Goal: Task Accomplishment & Management: Manage account settings

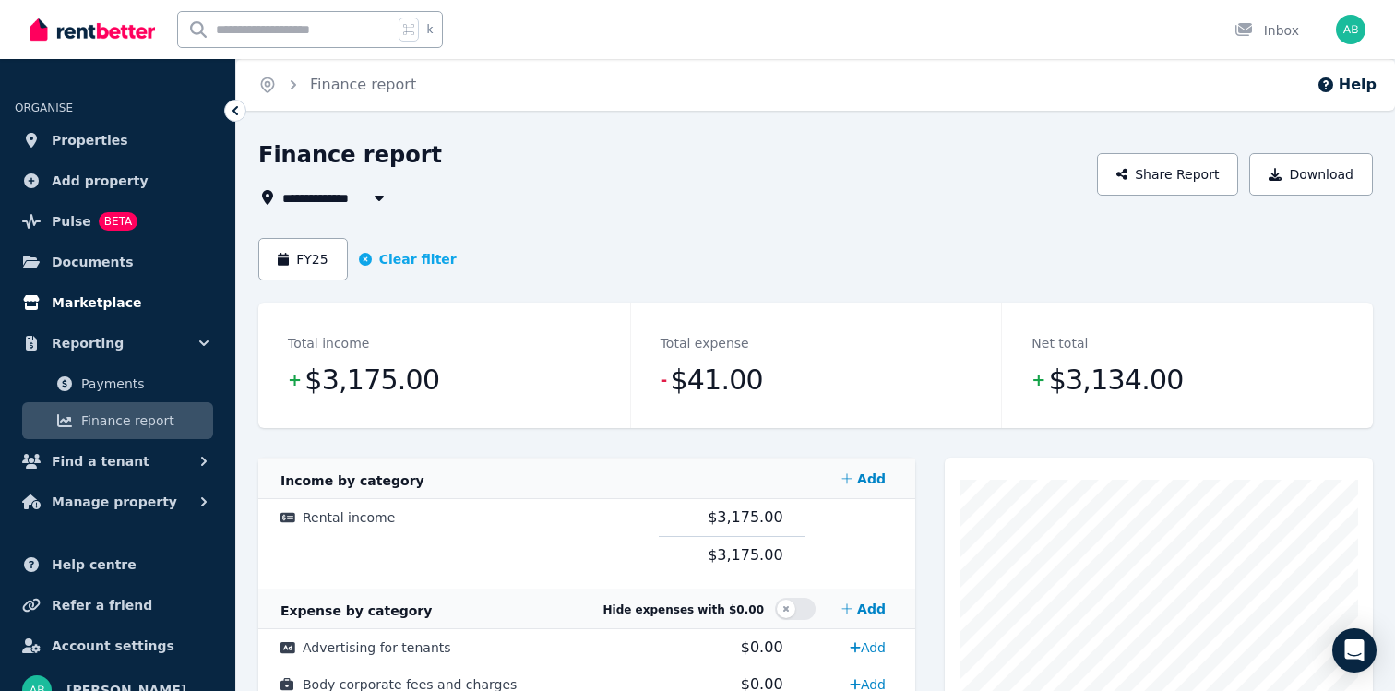
click at [119, 308] on span "Marketplace" at bounding box center [96, 302] width 89 height 22
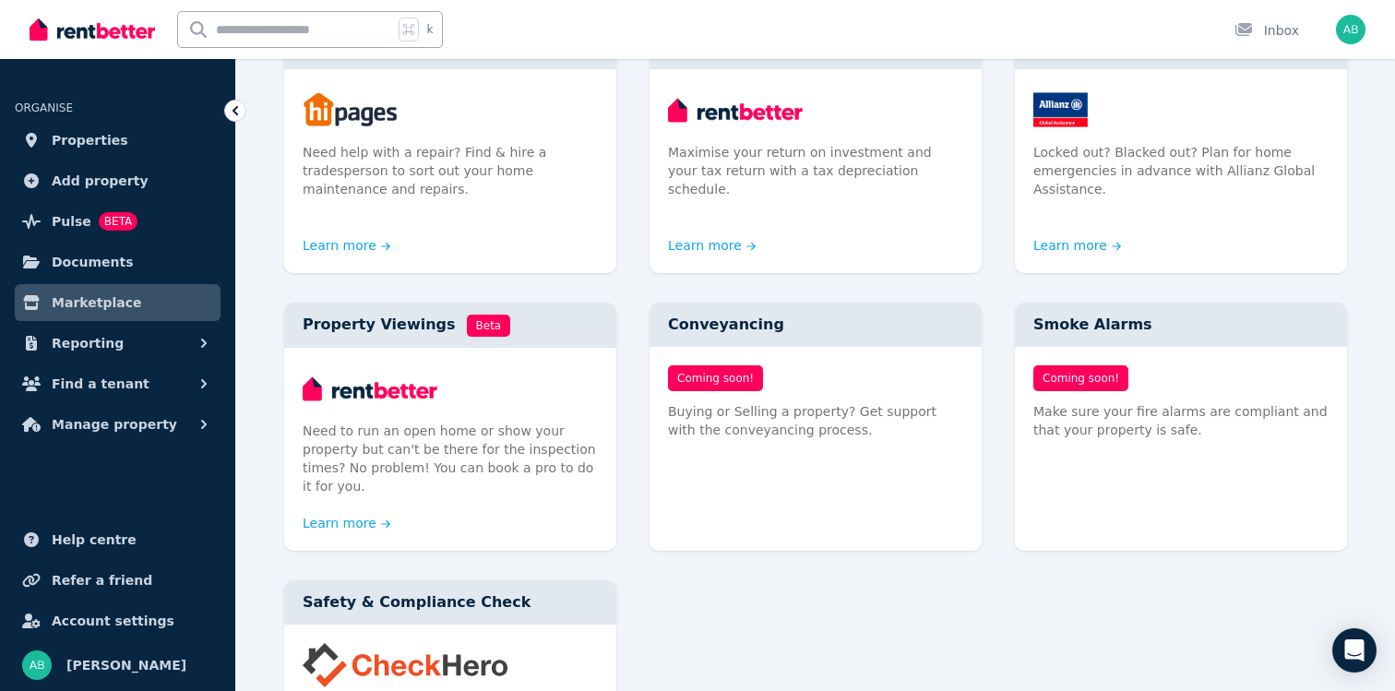
scroll to position [820, 0]
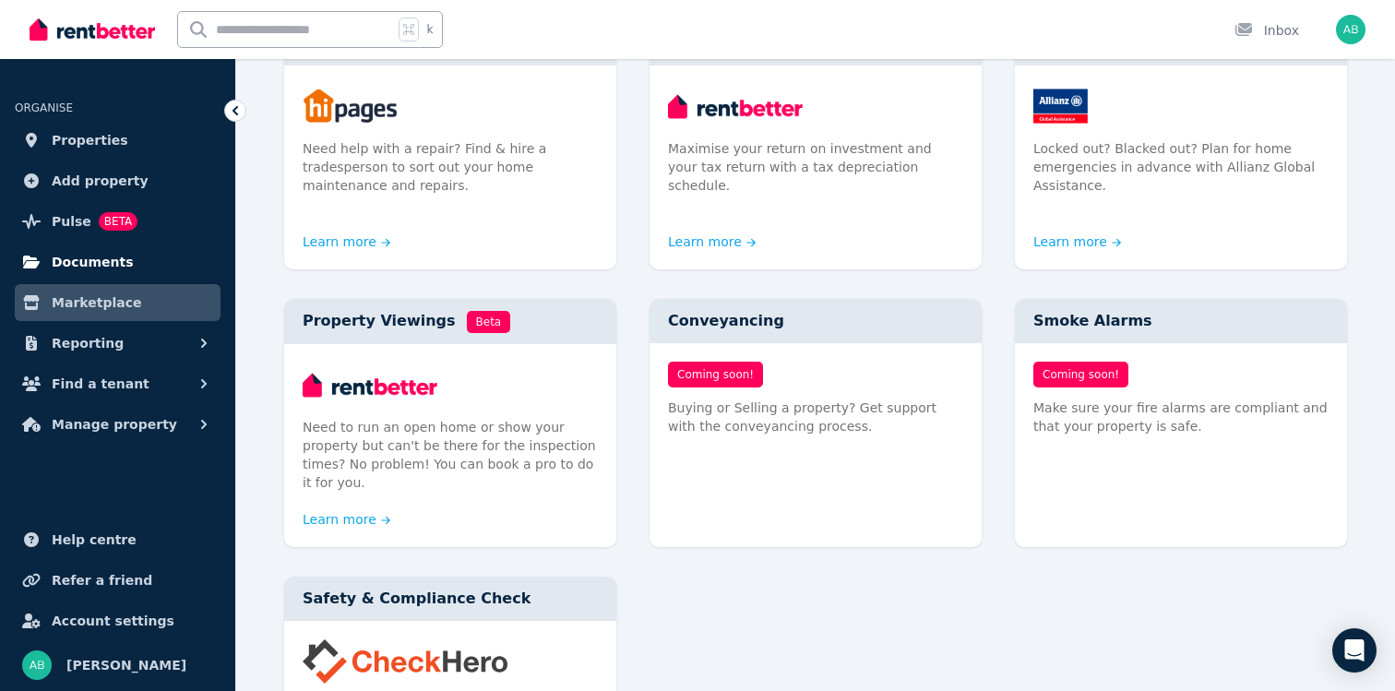
click at [110, 268] on span "Documents" at bounding box center [93, 262] width 82 height 22
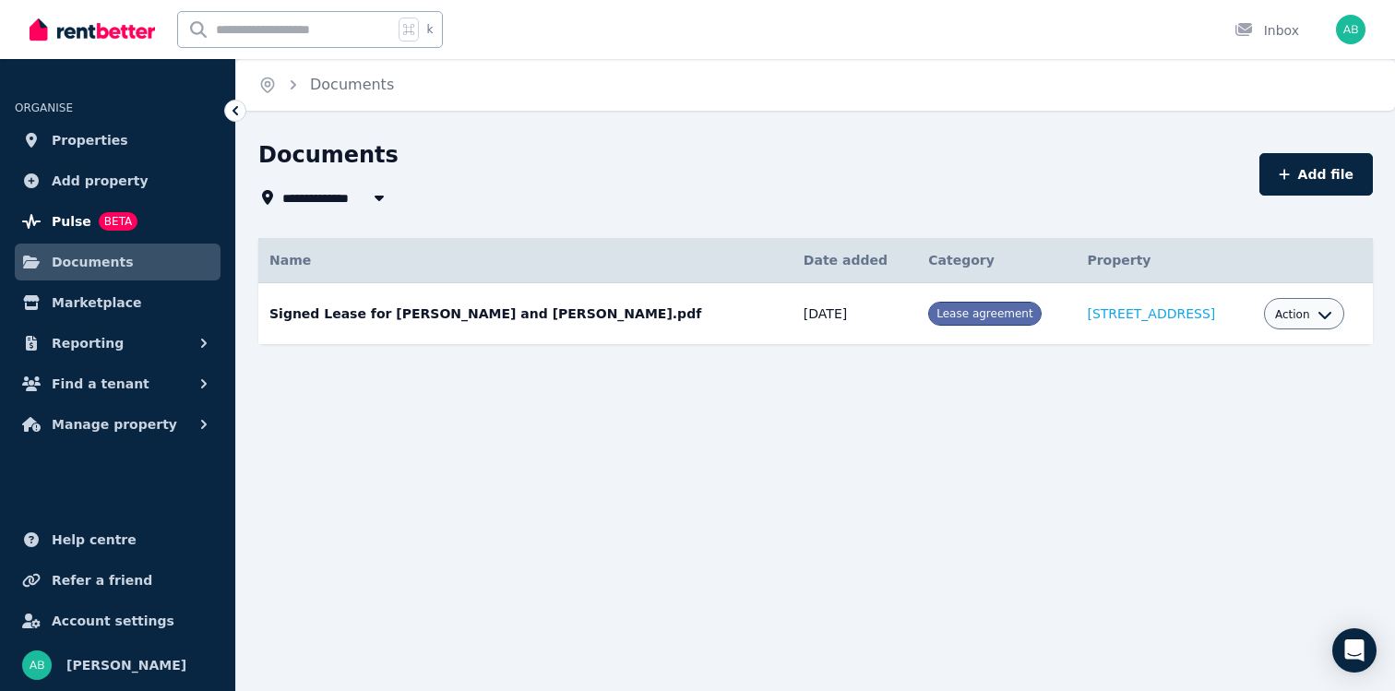
click at [68, 227] on span "Pulse" at bounding box center [72, 221] width 40 height 22
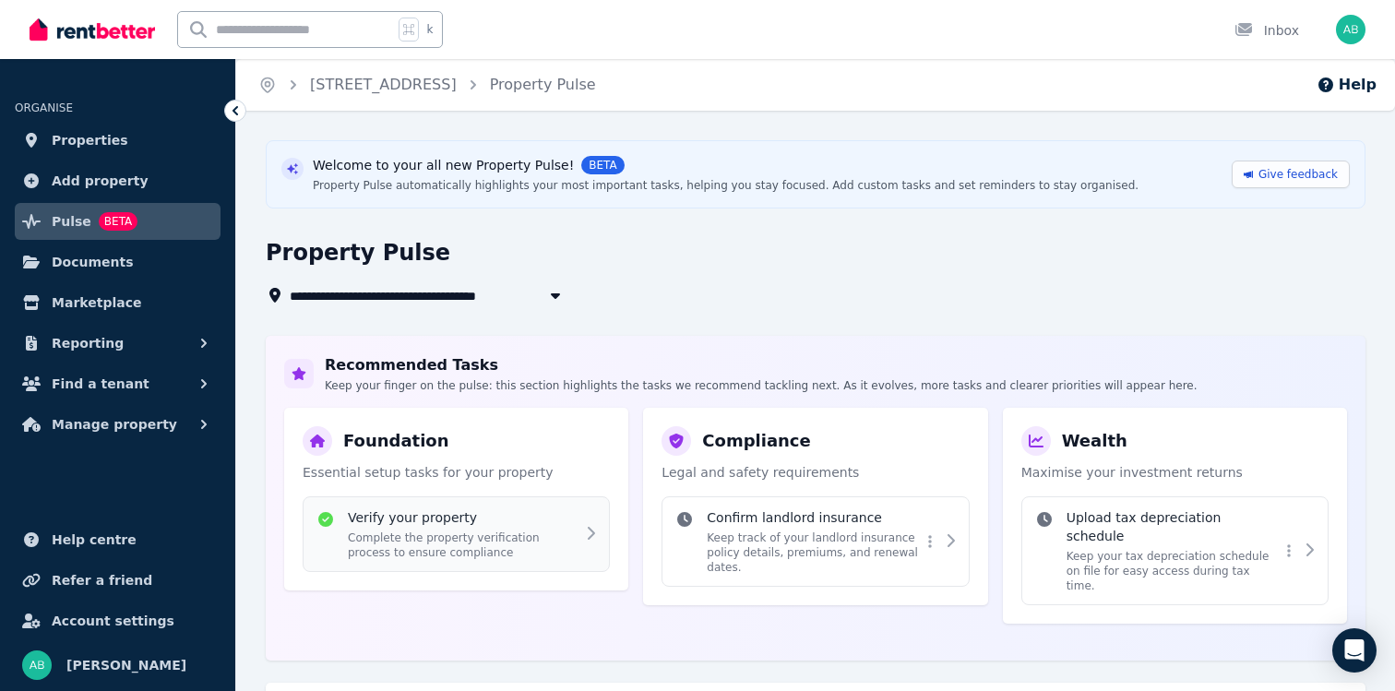
click at [575, 553] on p "Complete the property verification process to ensure compliance" at bounding box center [462, 545] width 228 height 30
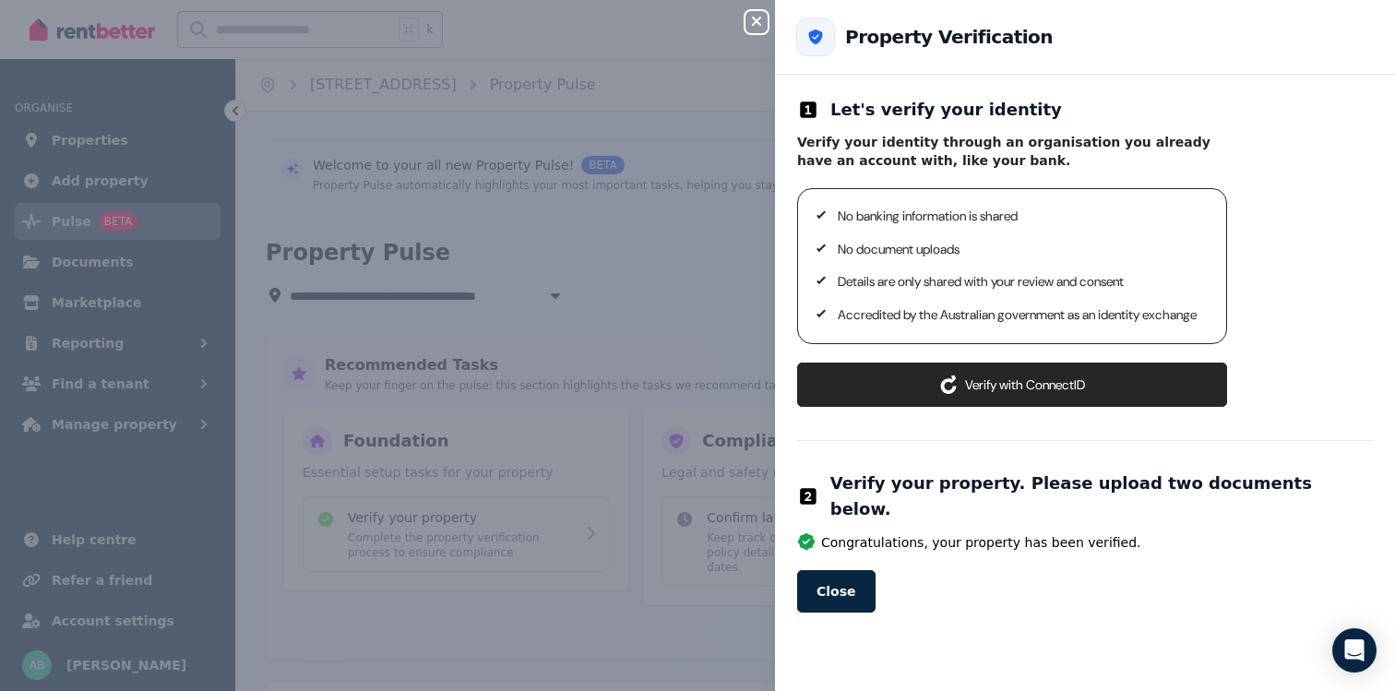
click at [761, 10] on div "Close panel" at bounding box center [763, 16] width 37 height 33
click at [760, 12] on button "Close panel" at bounding box center [756, 22] width 22 height 22
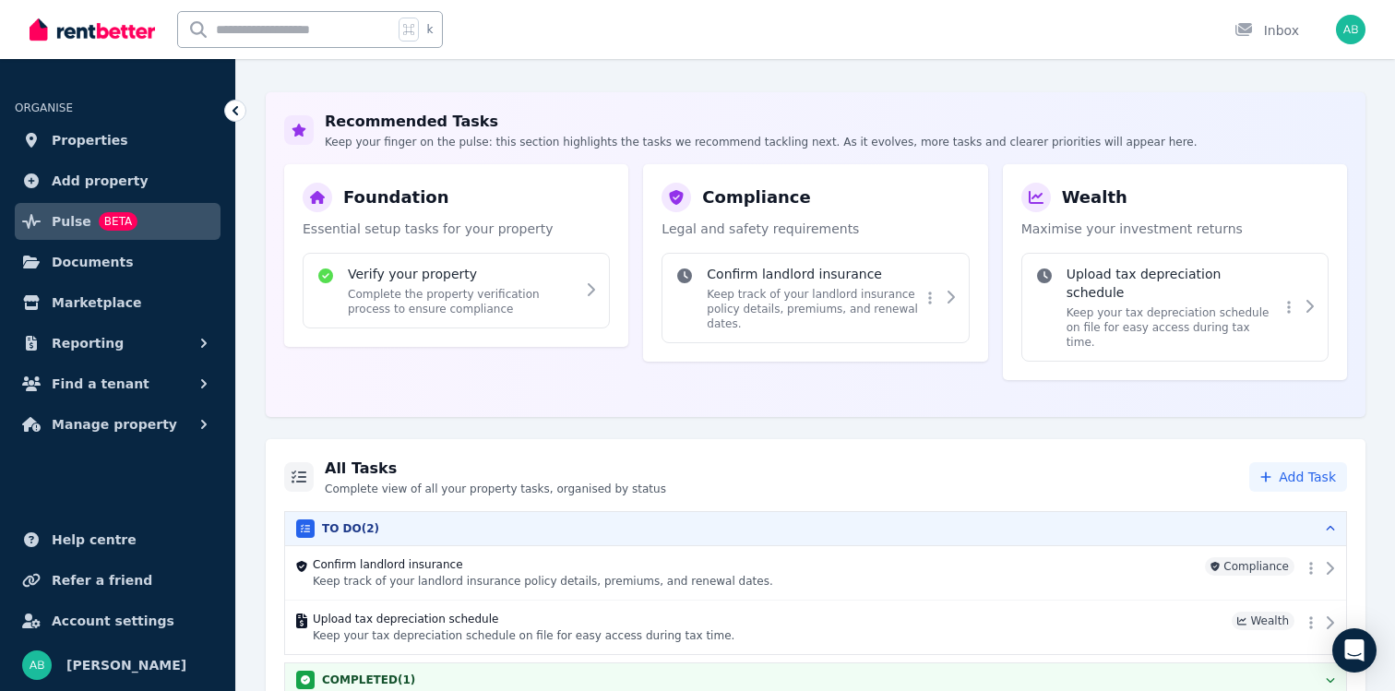
scroll to position [250, 0]
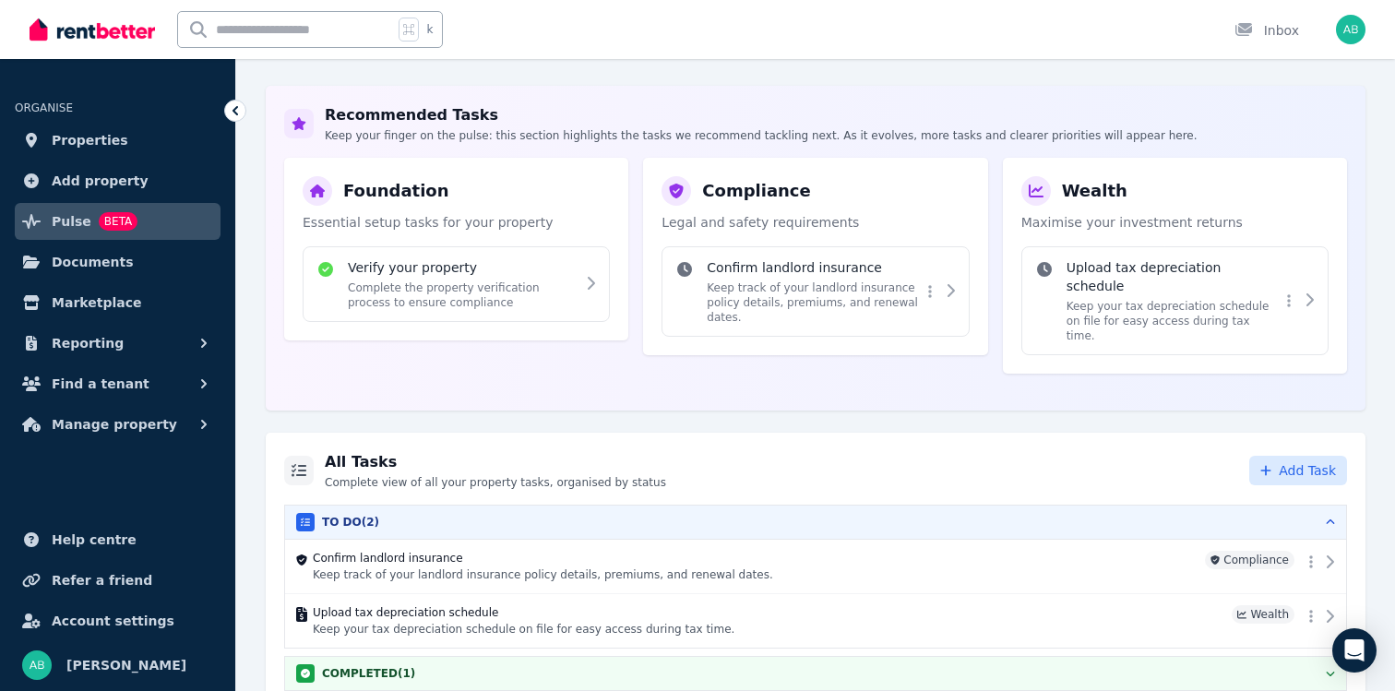
click at [1279, 456] on button "Add Task" at bounding box center [1298, 471] width 98 height 30
select select "**********"
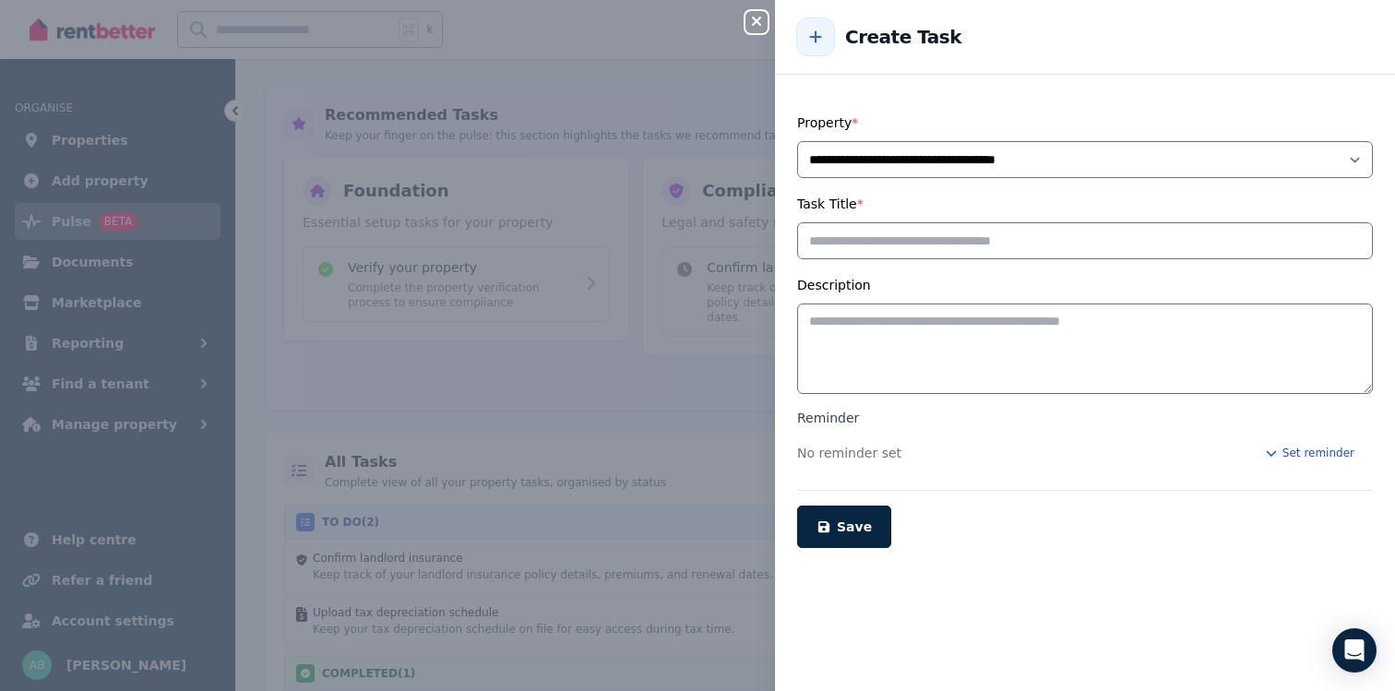
click at [1278, 453] on icon "button" at bounding box center [1271, 452] width 15 height 11
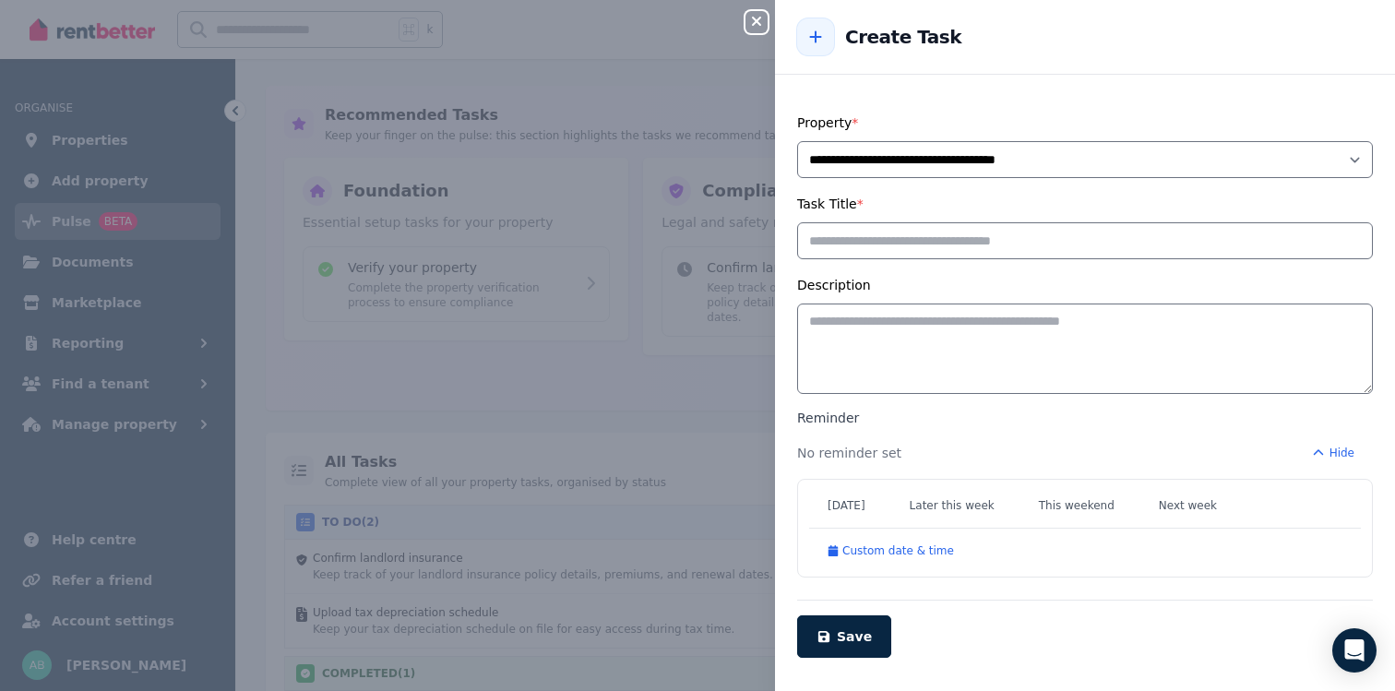
click at [747, 21] on icon "button" at bounding box center [756, 21] width 22 height 15
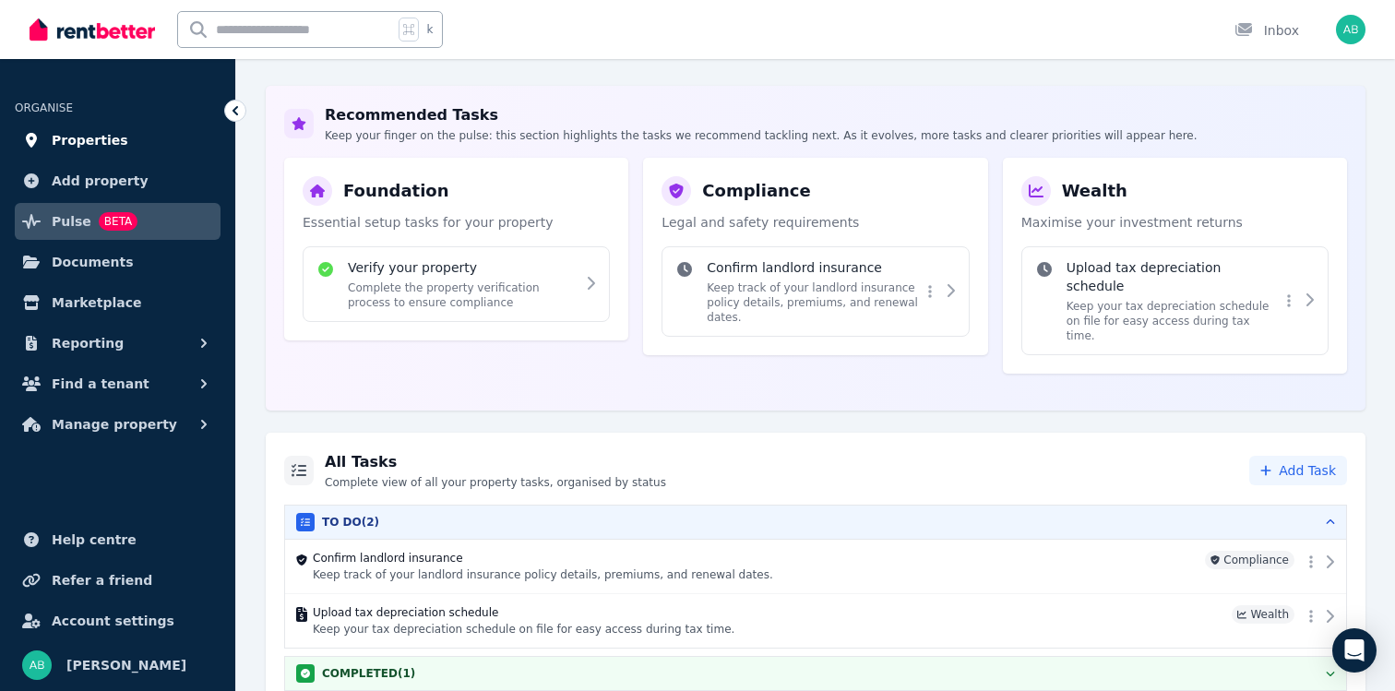
click at [107, 147] on span "Properties" at bounding box center [90, 140] width 77 height 22
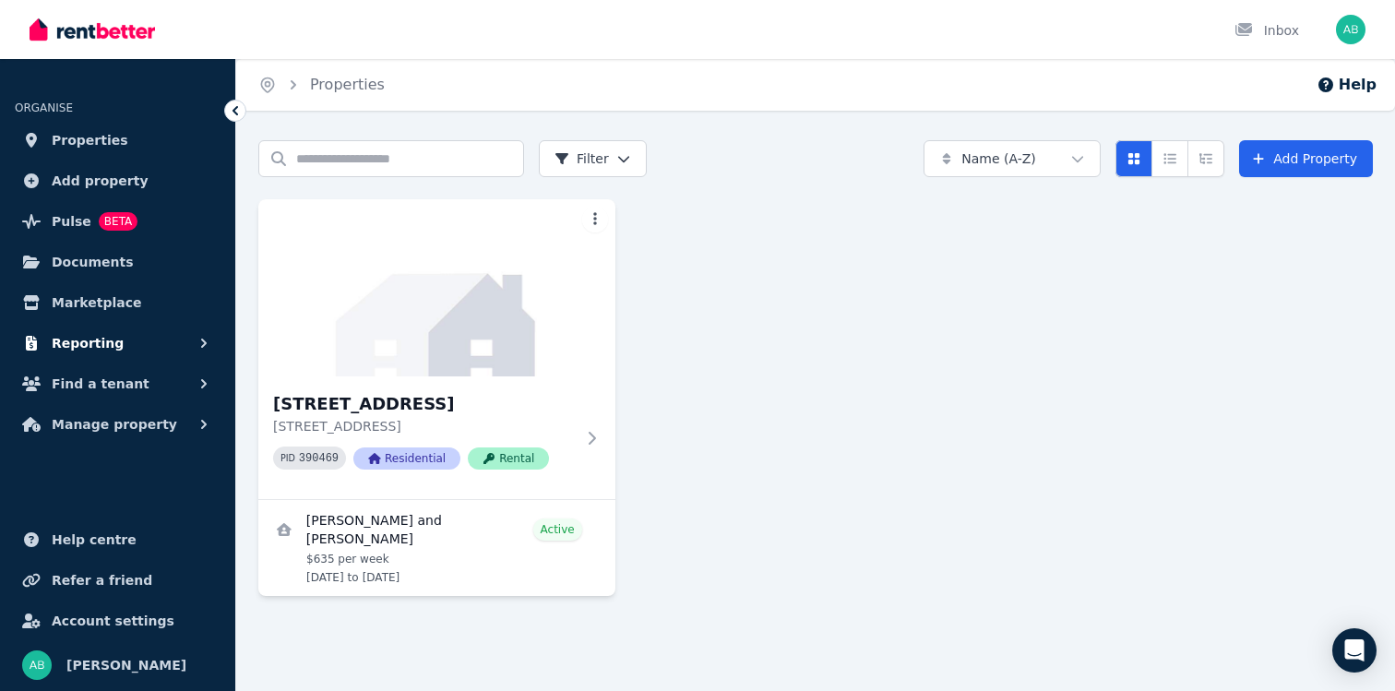
click at [131, 341] on button "Reporting" at bounding box center [118, 343] width 206 height 37
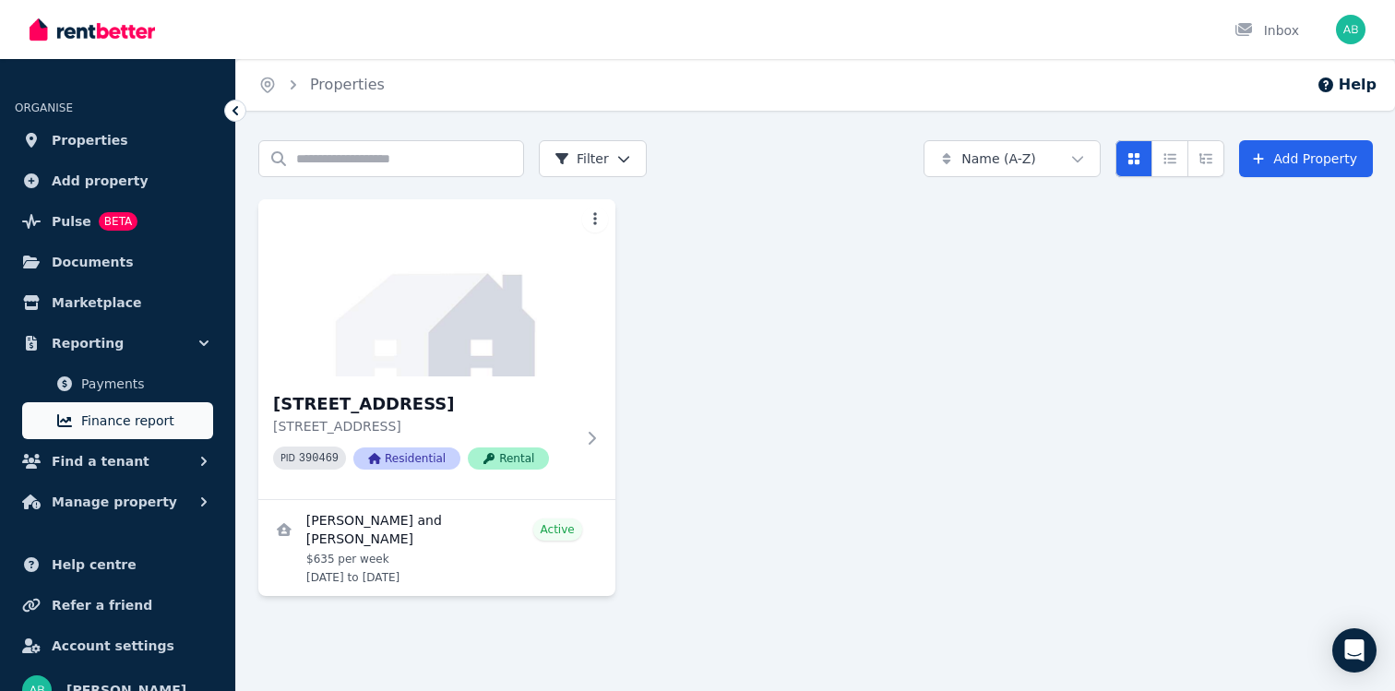
click at [141, 411] on span "Finance report" at bounding box center [143, 421] width 125 height 22
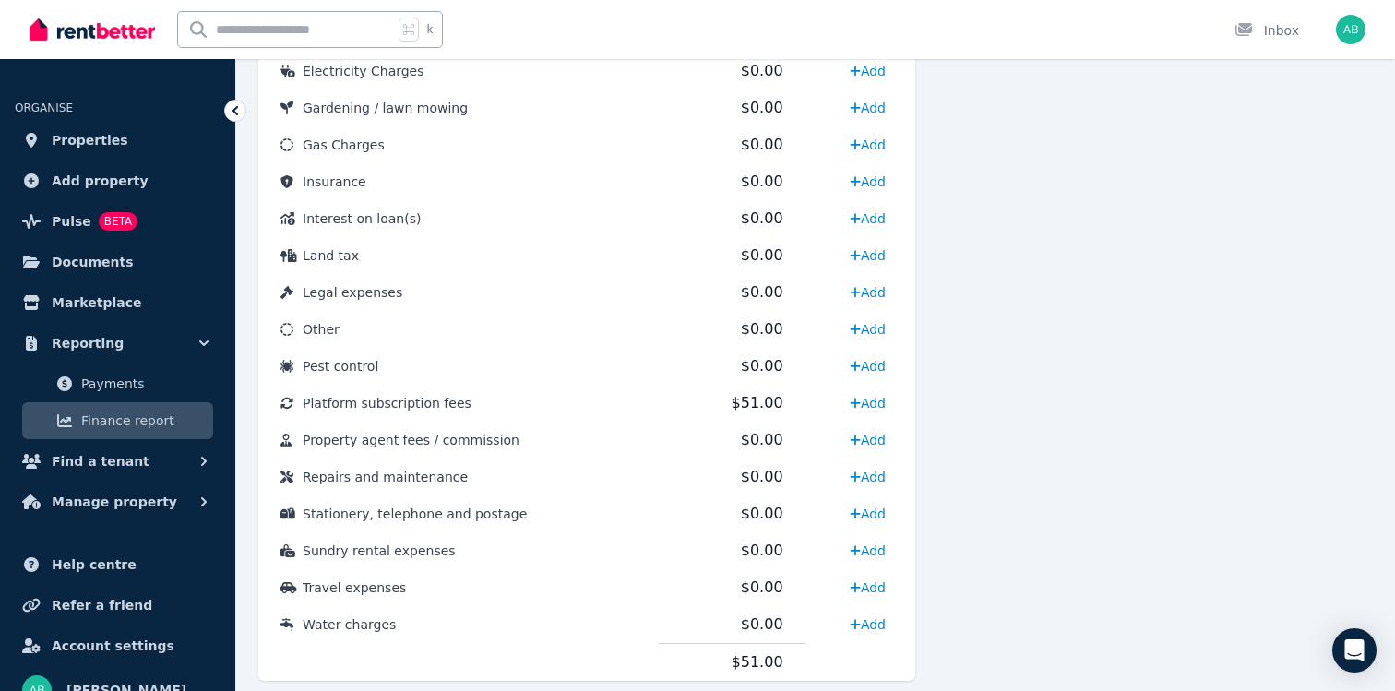
scroll to position [839, 0]
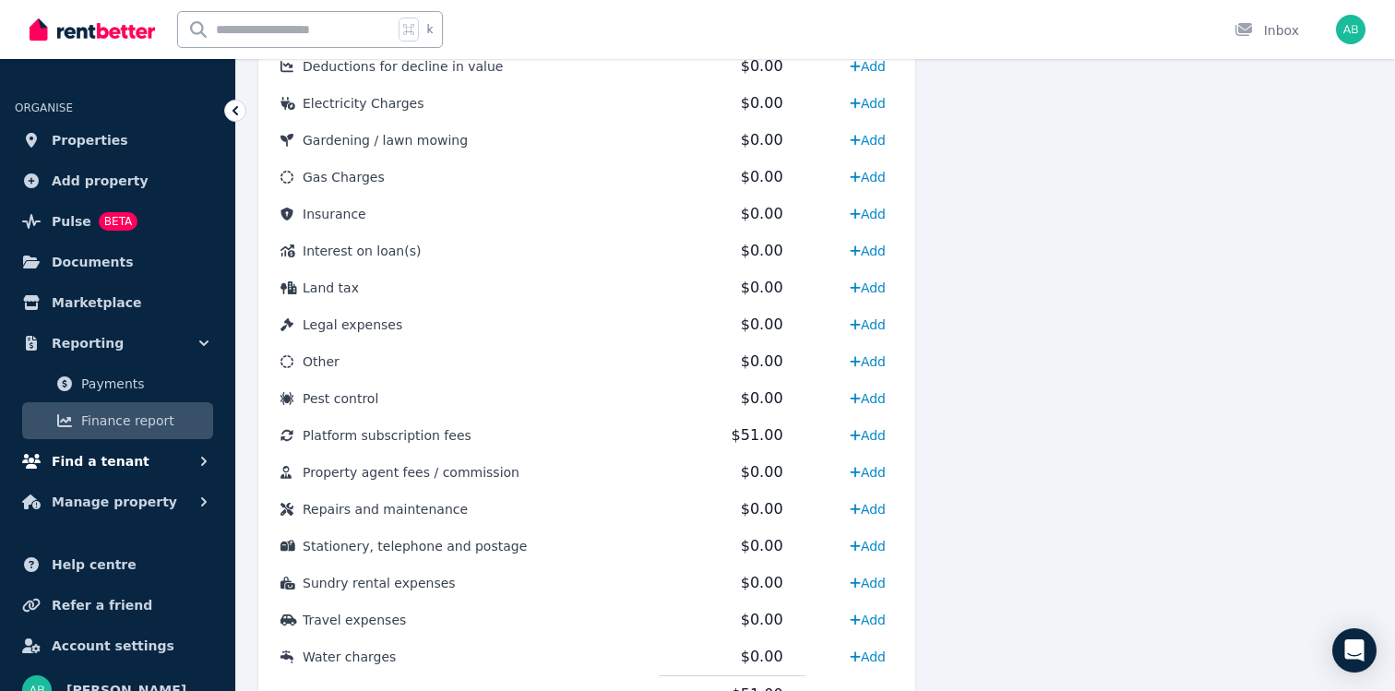
click at [132, 465] on span "Find a tenant" at bounding box center [101, 461] width 98 height 22
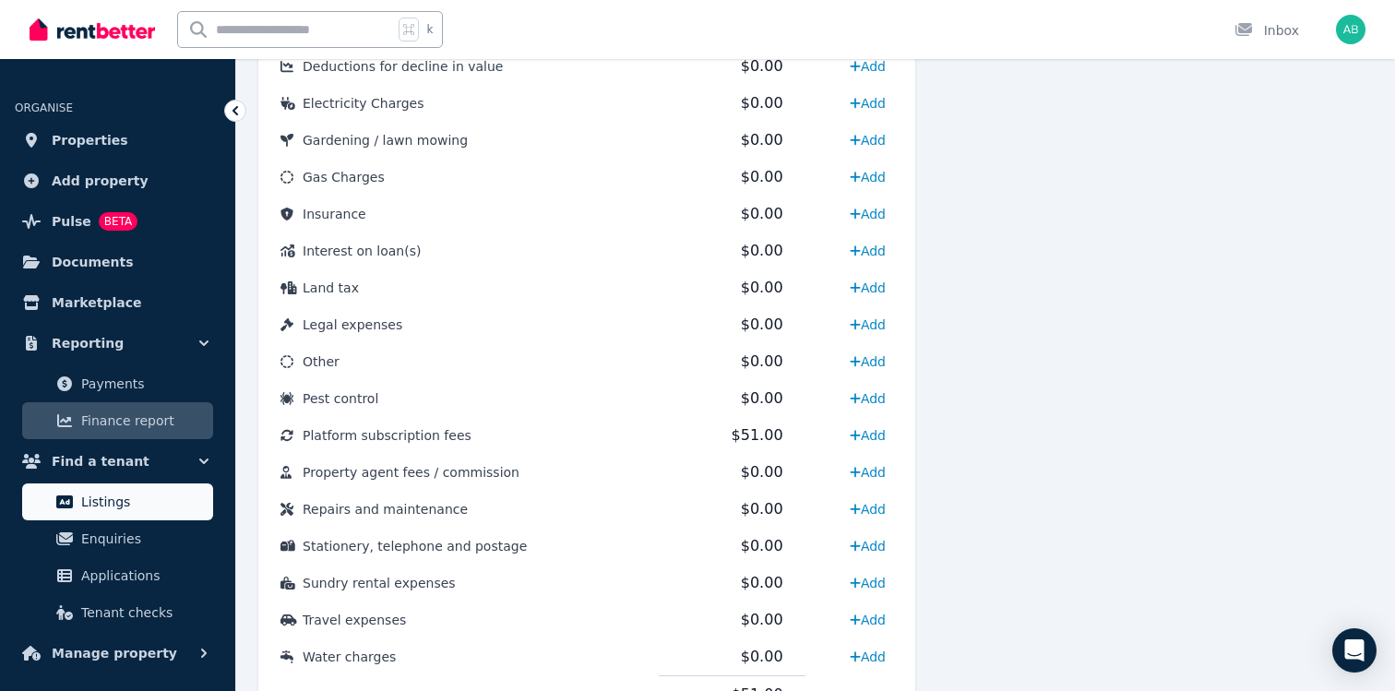
click at [155, 496] on span "Listings" at bounding box center [143, 502] width 125 height 22
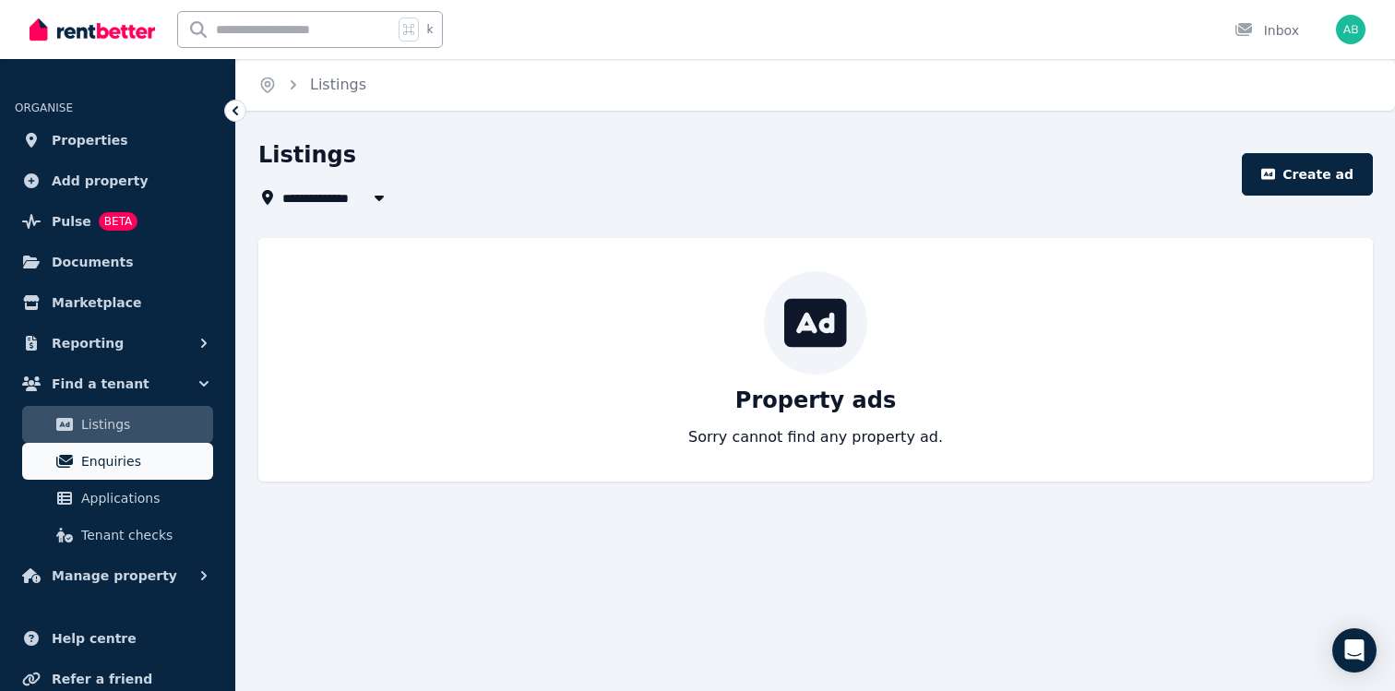
click at [149, 464] on span "Enquiries" at bounding box center [143, 461] width 125 height 22
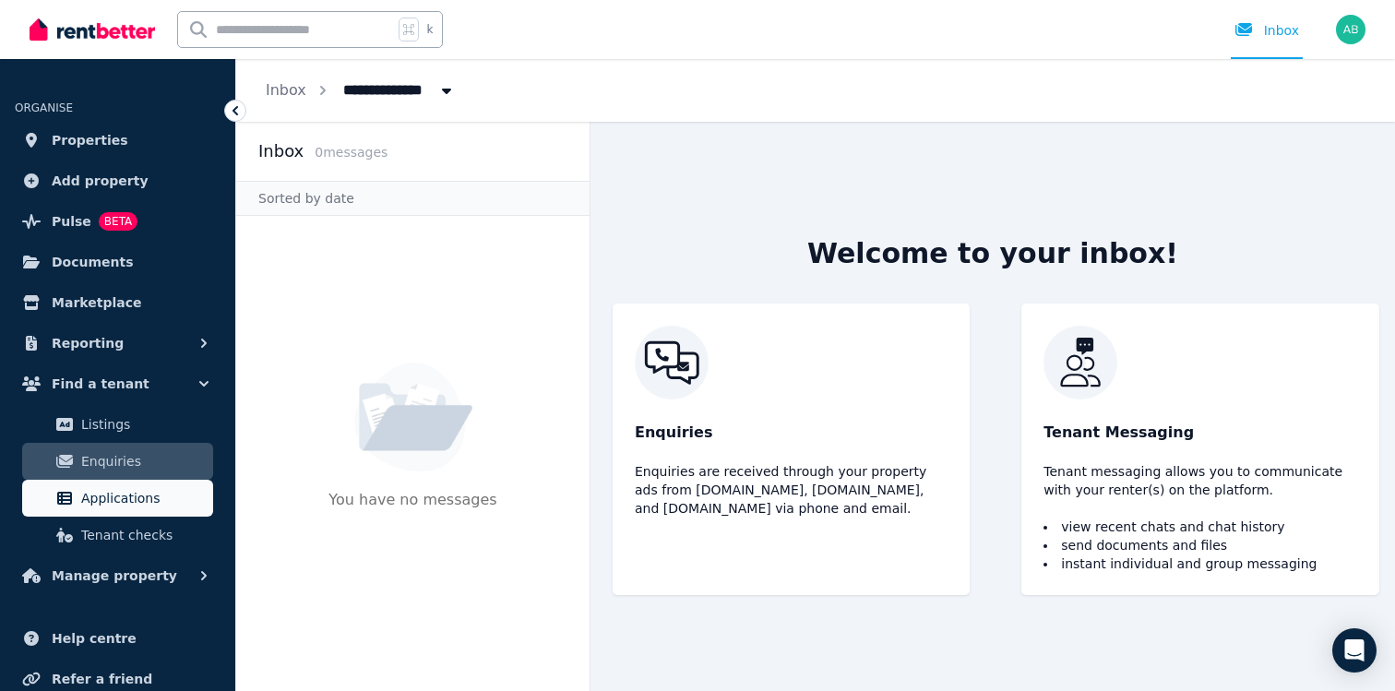
click at [149, 499] on span "Applications" at bounding box center [143, 498] width 125 height 22
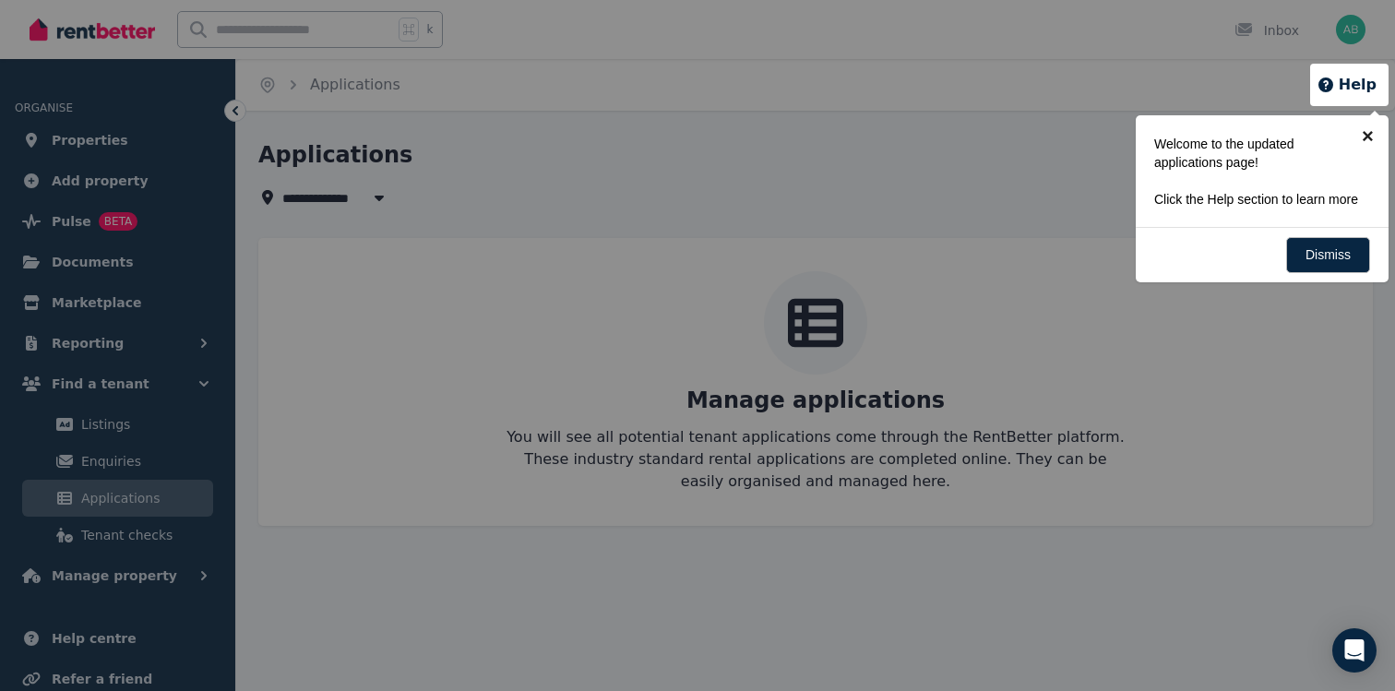
click at [1376, 136] on link "×" at bounding box center [1368, 136] width 42 height 42
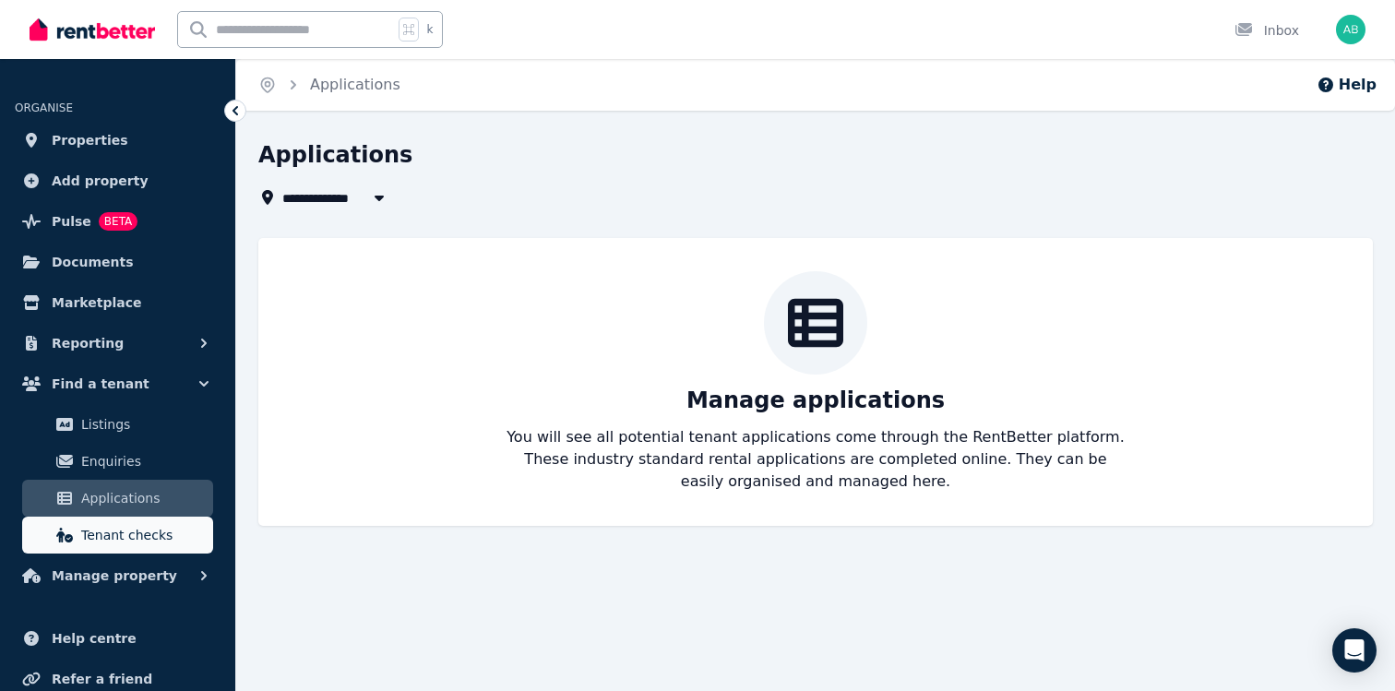
click at [169, 538] on span "Tenant checks" at bounding box center [143, 535] width 125 height 22
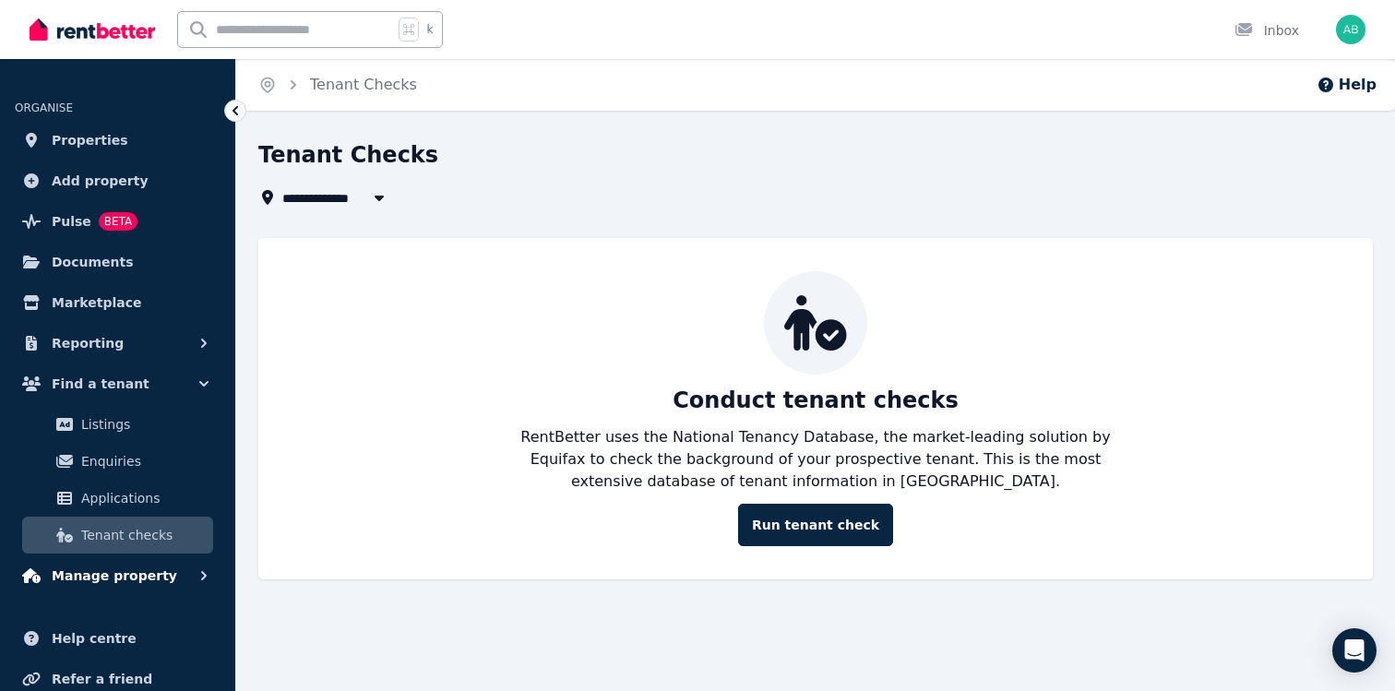
click at [178, 576] on button "Manage property" at bounding box center [118, 575] width 206 height 37
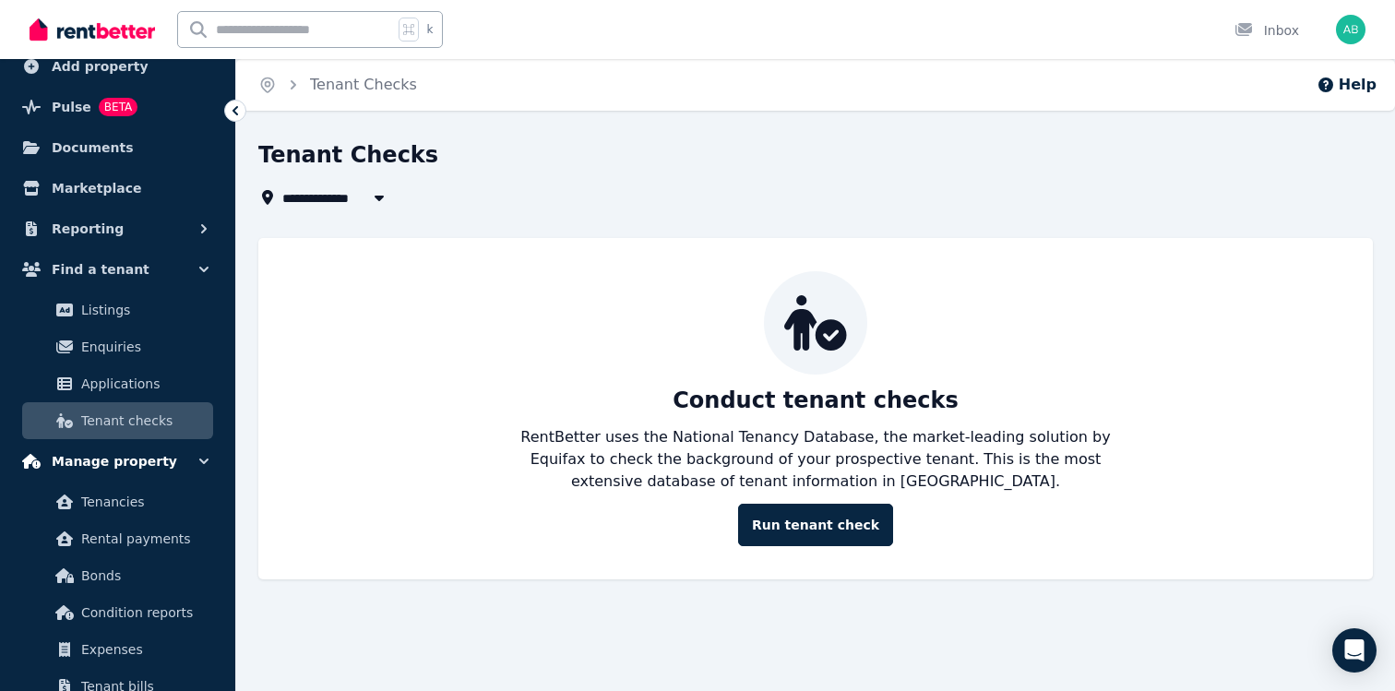
scroll to position [136, 0]
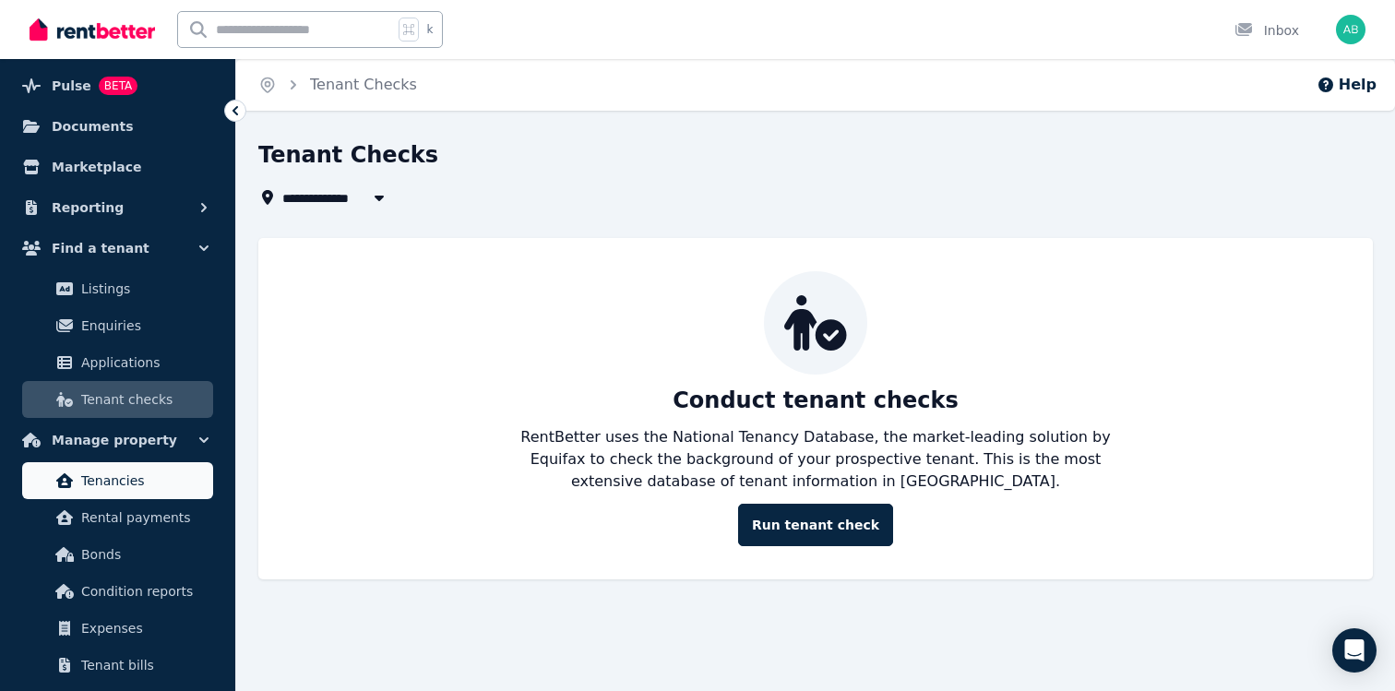
click at [156, 488] on span "Tenancies" at bounding box center [143, 481] width 125 height 22
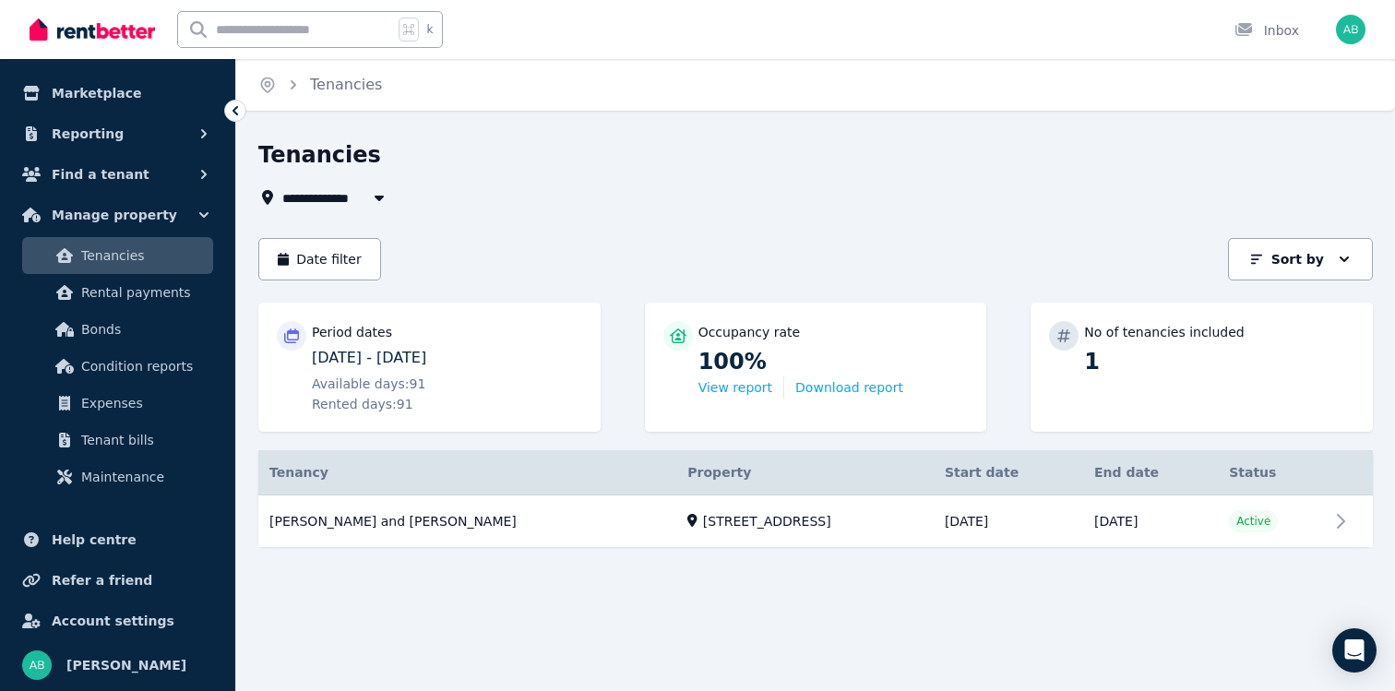
scroll to position [208, 0]
click at [89, 443] on span "Tenant bills" at bounding box center [143, 441] width 125 height 22
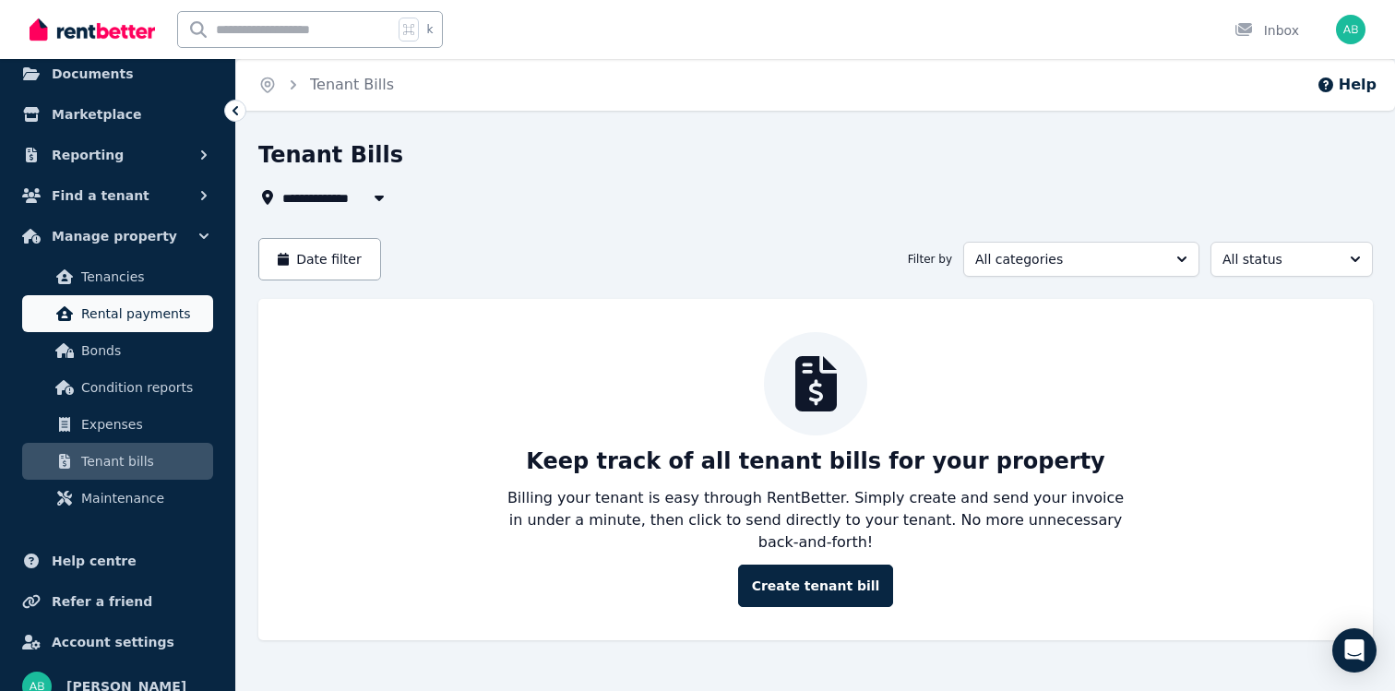
scroll to position [191, 0]
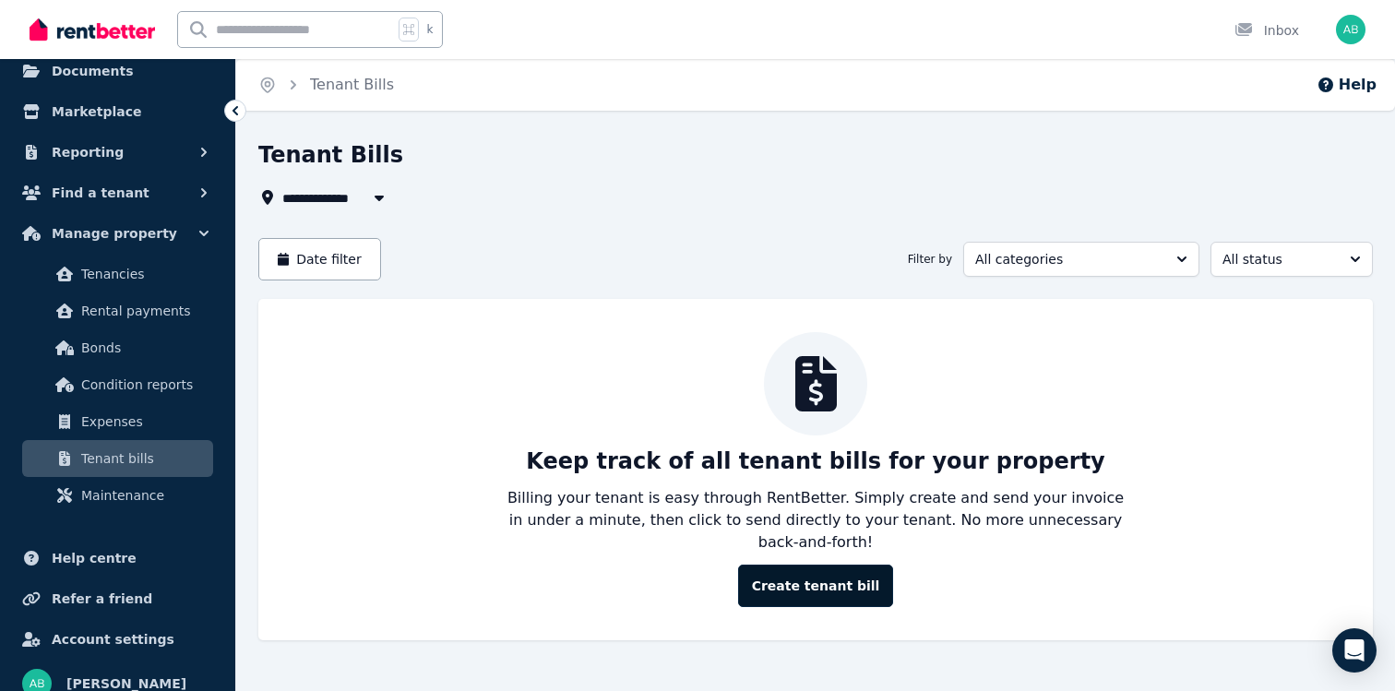
click at [840, 569] on button "Create tenant bill" at bounding box center [816, 586] width 156 height 42
type input "**********"
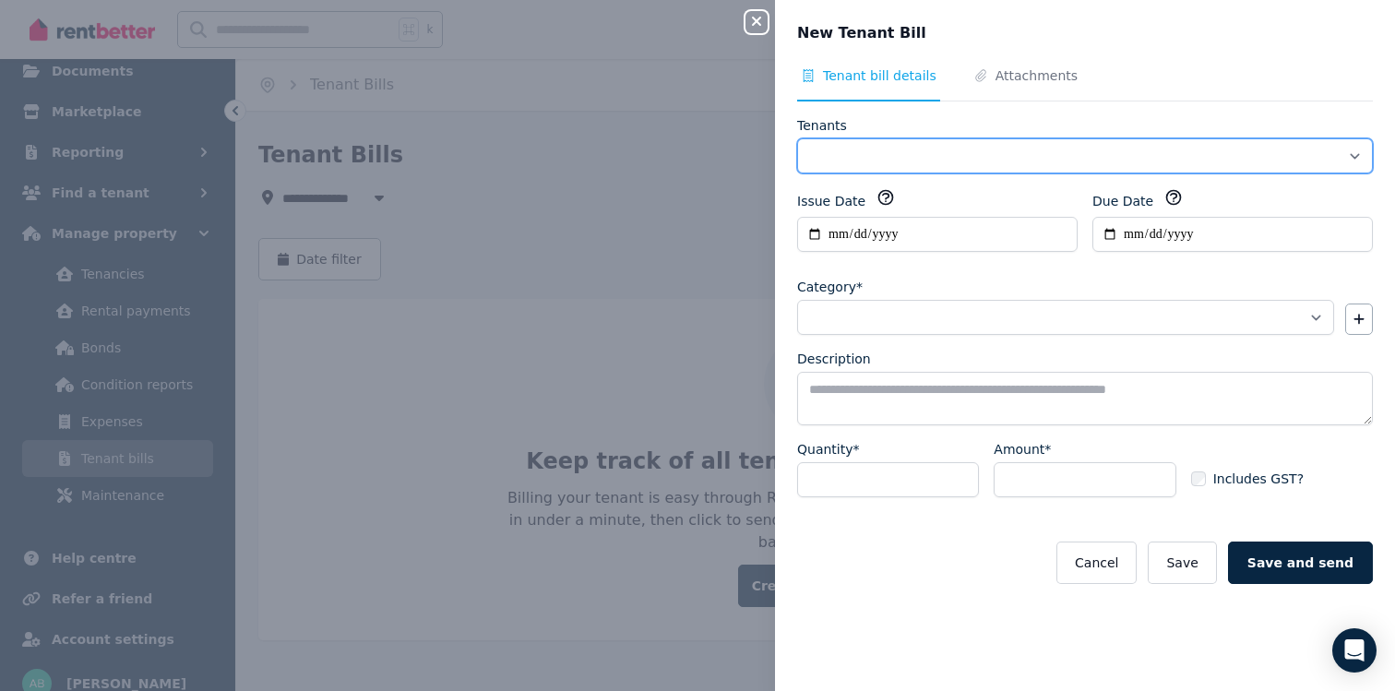
click at [851, 167] on select "**********" at bounding box center [1085, 155] width 576 height 35
select select "**********"
click at [797, 138] on select "**********" at bounding box center [1085, 155] width 576 height 35
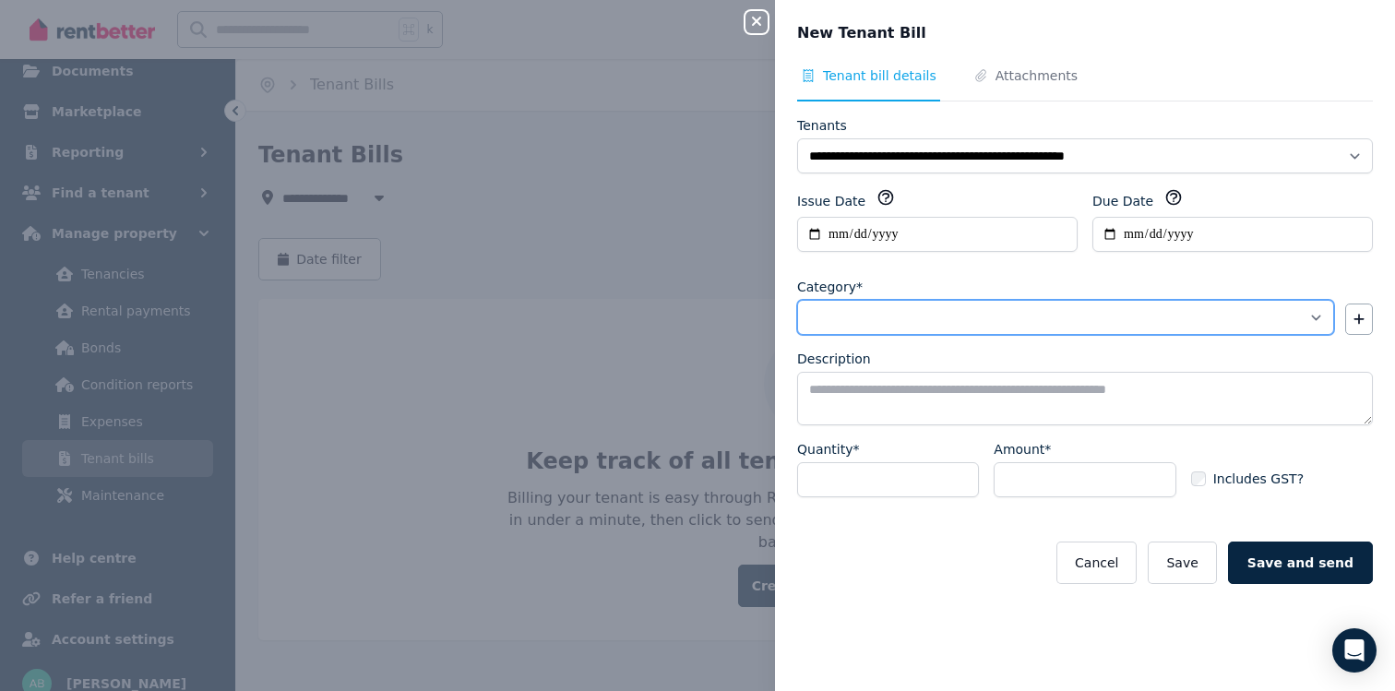
click at [862, 316] on select "**********" at bounding box center [1065, 317] width 537 height 35
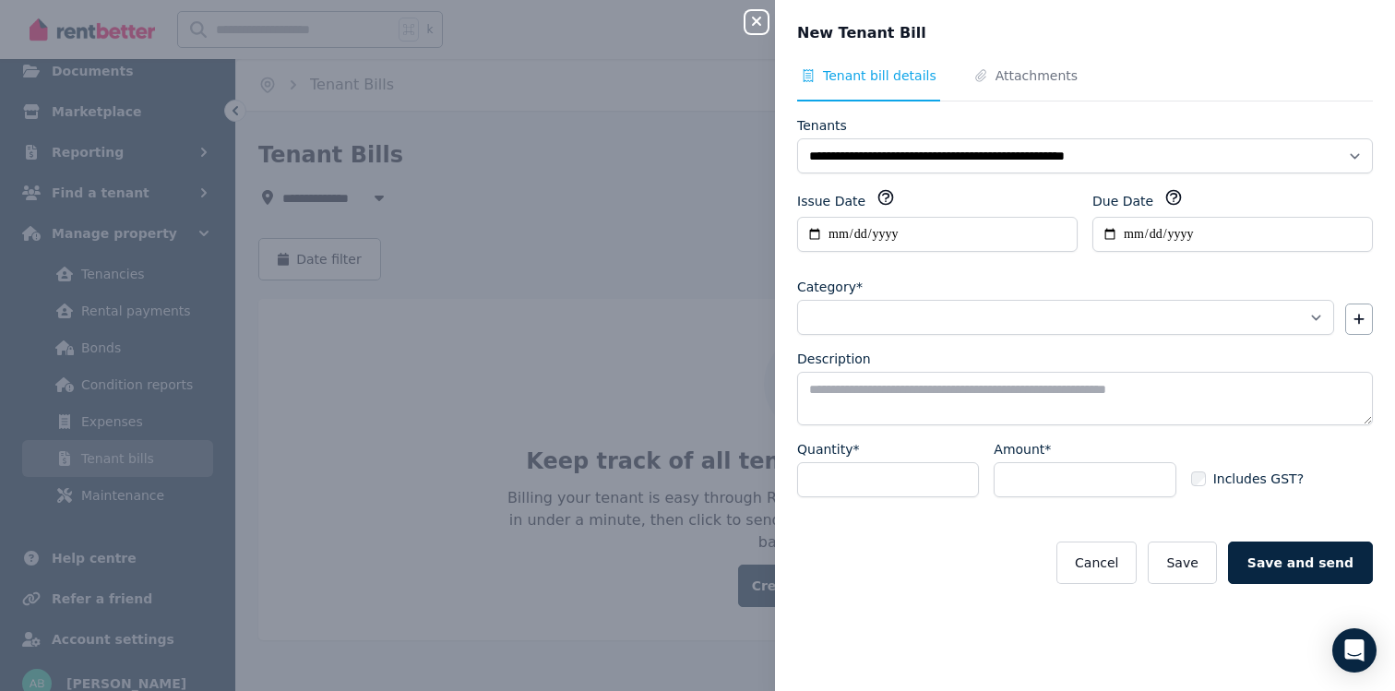
click at [755, 19] on icon "button" at bounding box center [756, 21] width 9 height 9
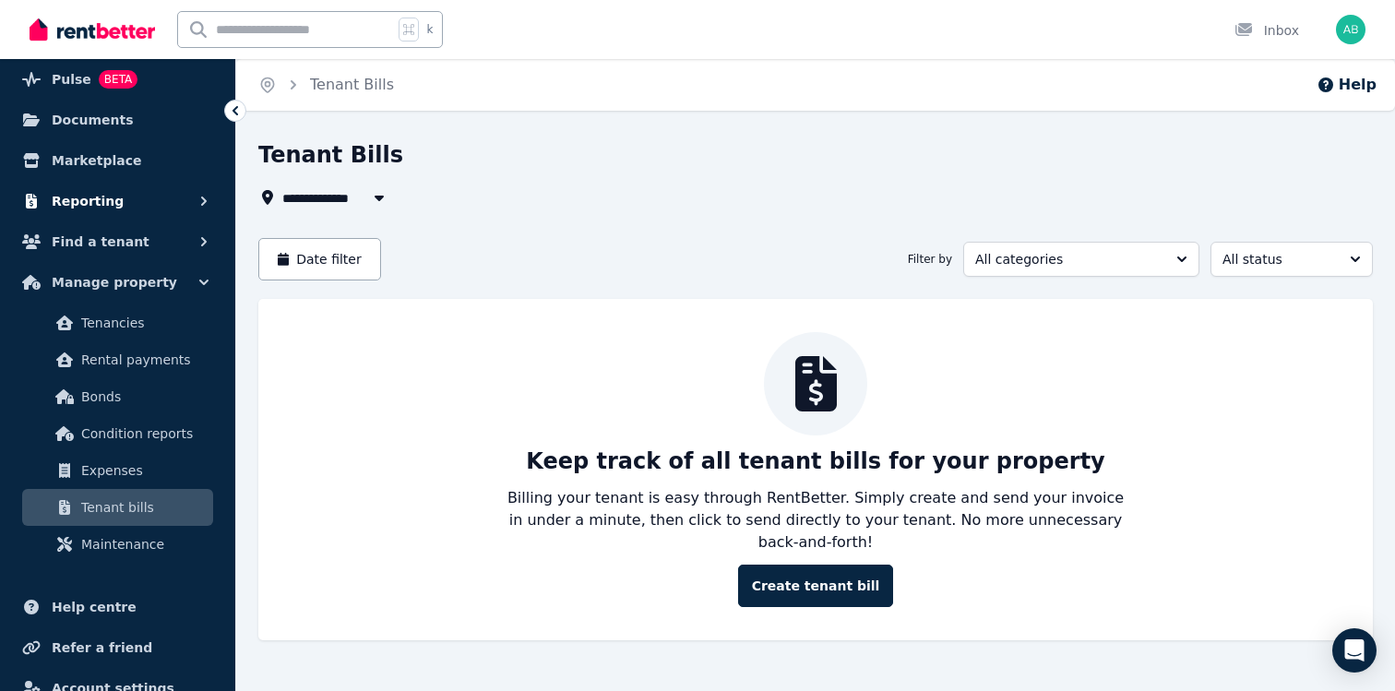
scroll to position [109, 0]
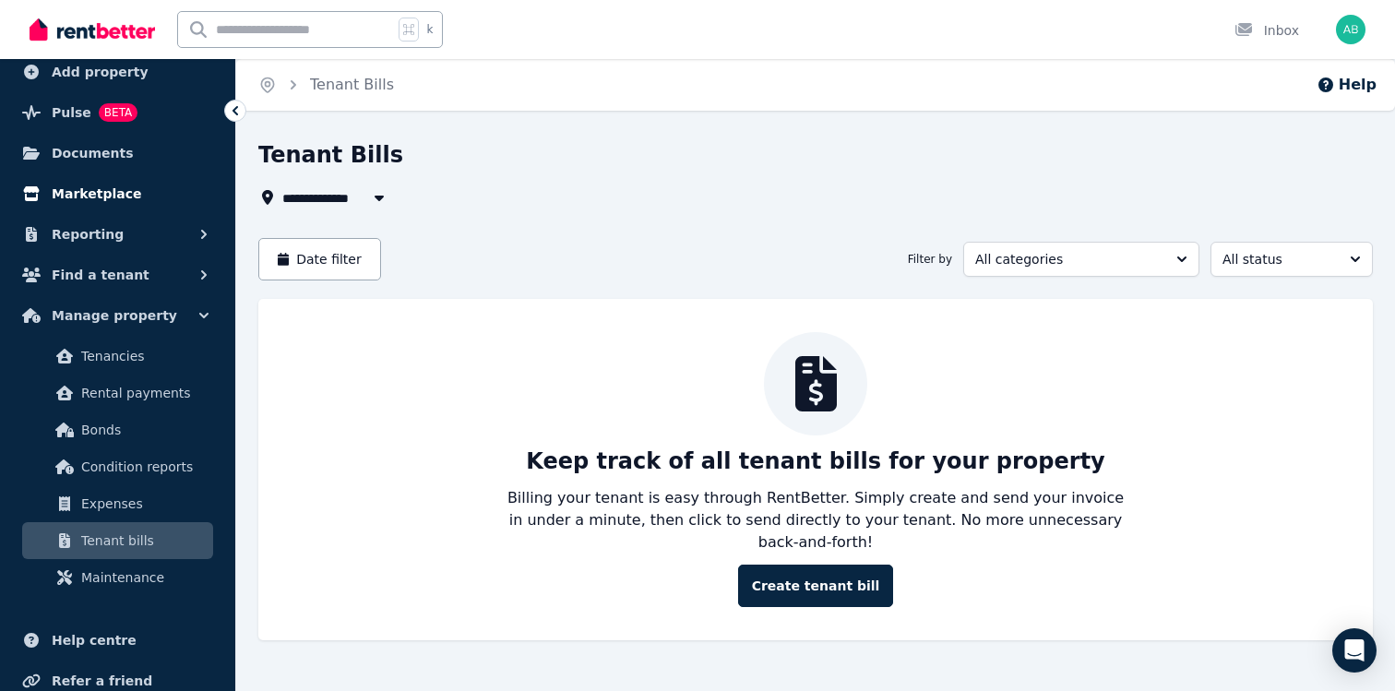
click at [112, 183] on span "Marketplace" at bounding box center [96, 194] width 89 height 22
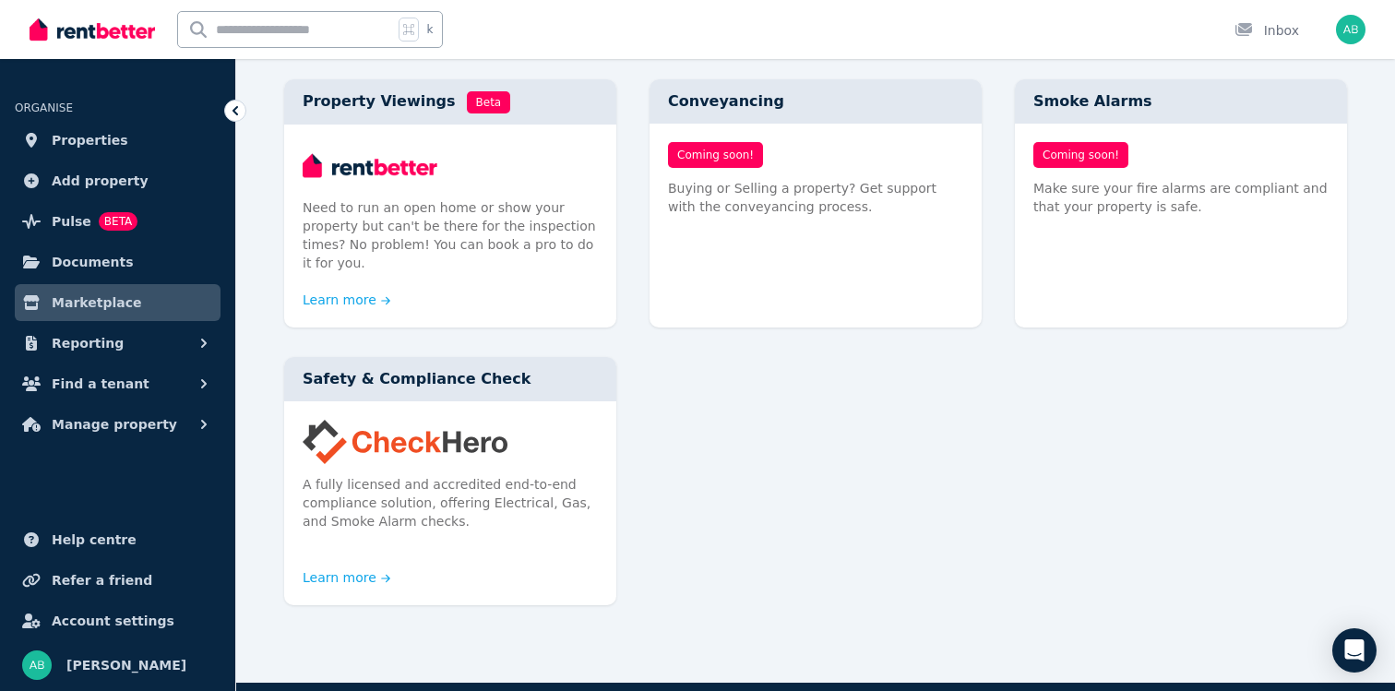
scroll to position [1131, 0]
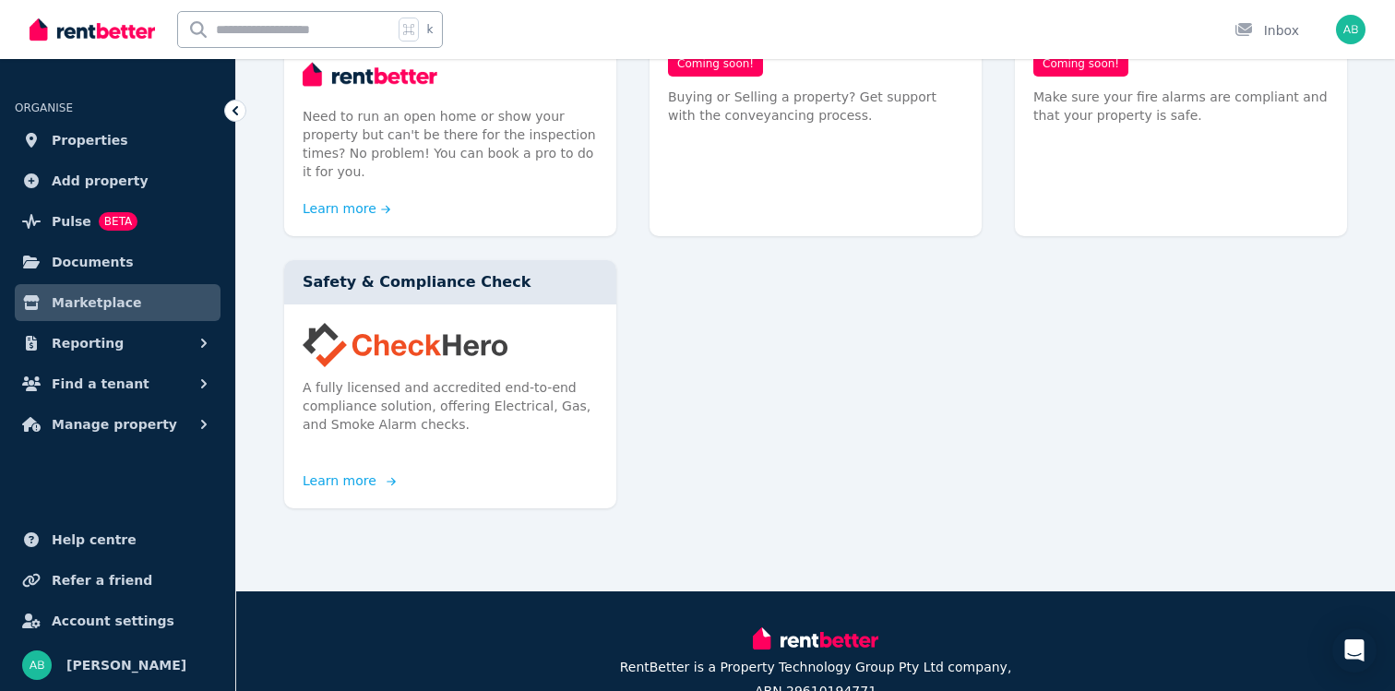
click at [368, 377] on div "A fully licensed and accredited end-to-end compliance solution, offering Electr…" at bounding box center [450, 387] width 332 height 166
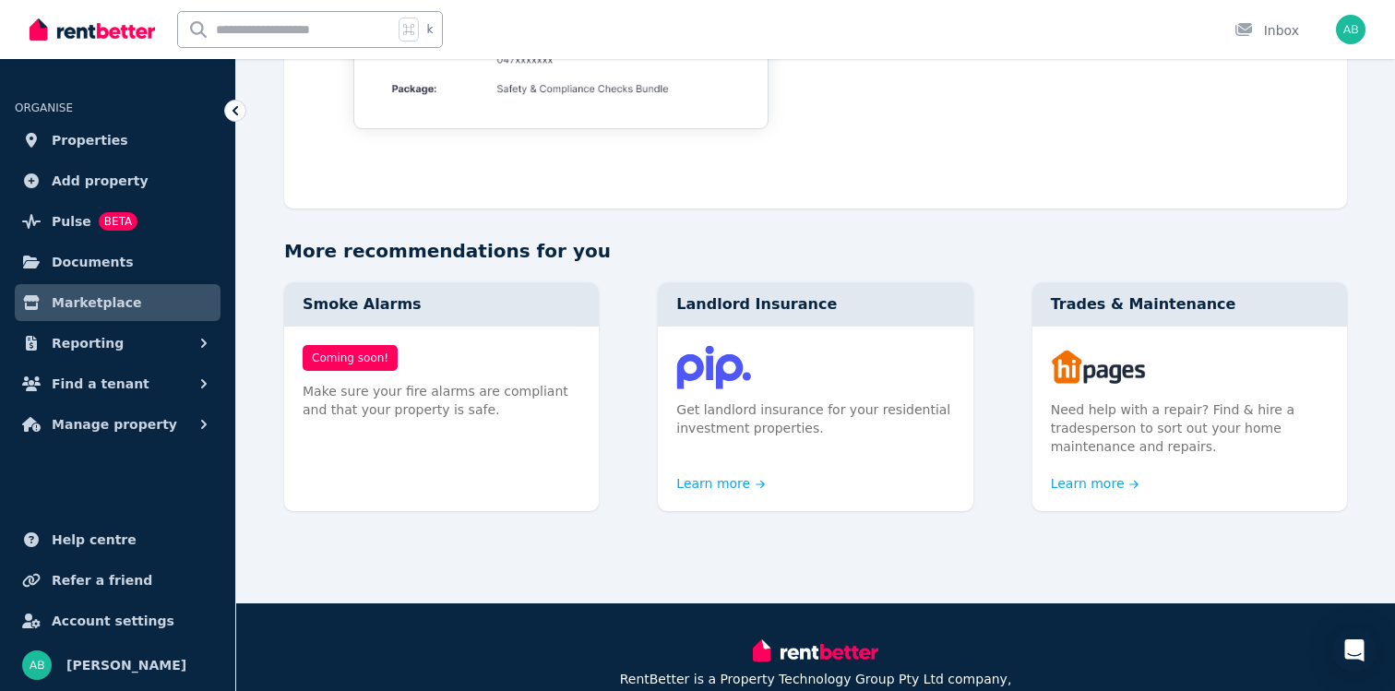
scroll to position [1917, 0]
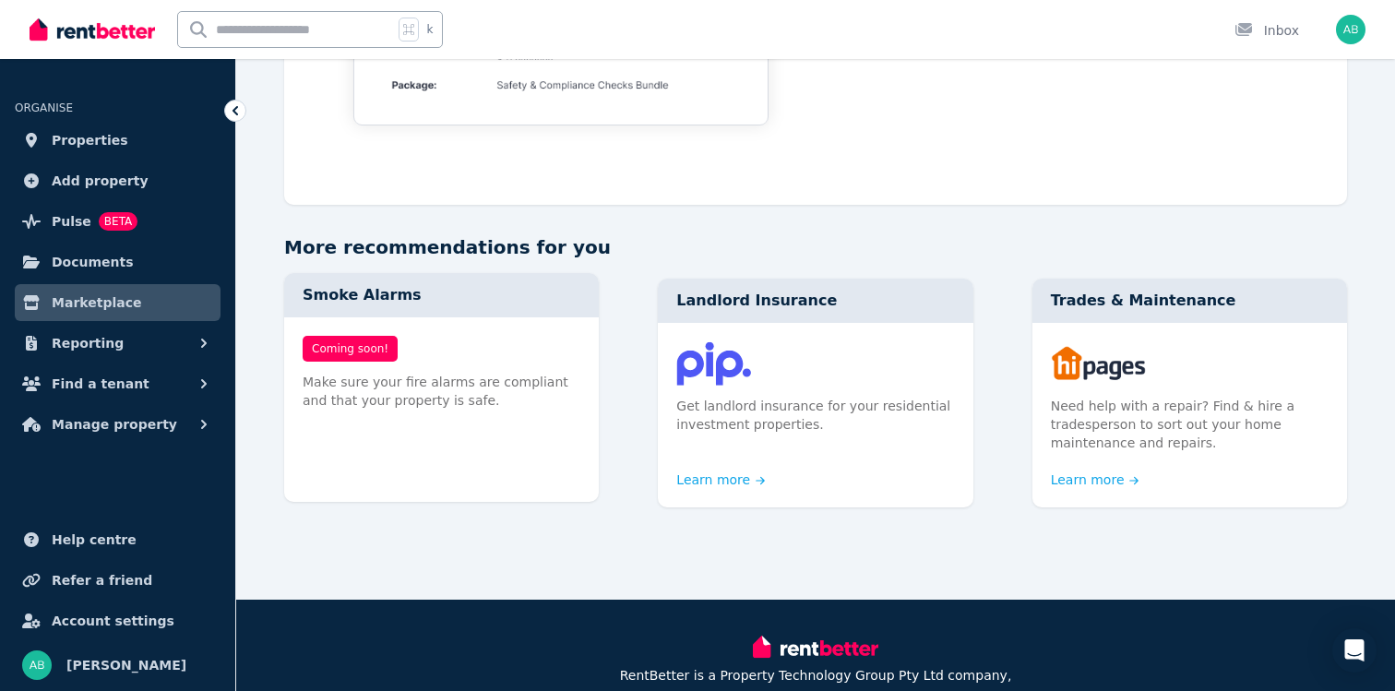
click at [360, 340] on span "Coming soon!" at bounding box center [350, 349] width 95 height 26
click at [419, 354] on div "Coming soon!" at bounding box center [442, 349] width 278 height 26
click at [551, 355] on div "Coming soon!" at bounding box center [442, 349] width 278 height 26
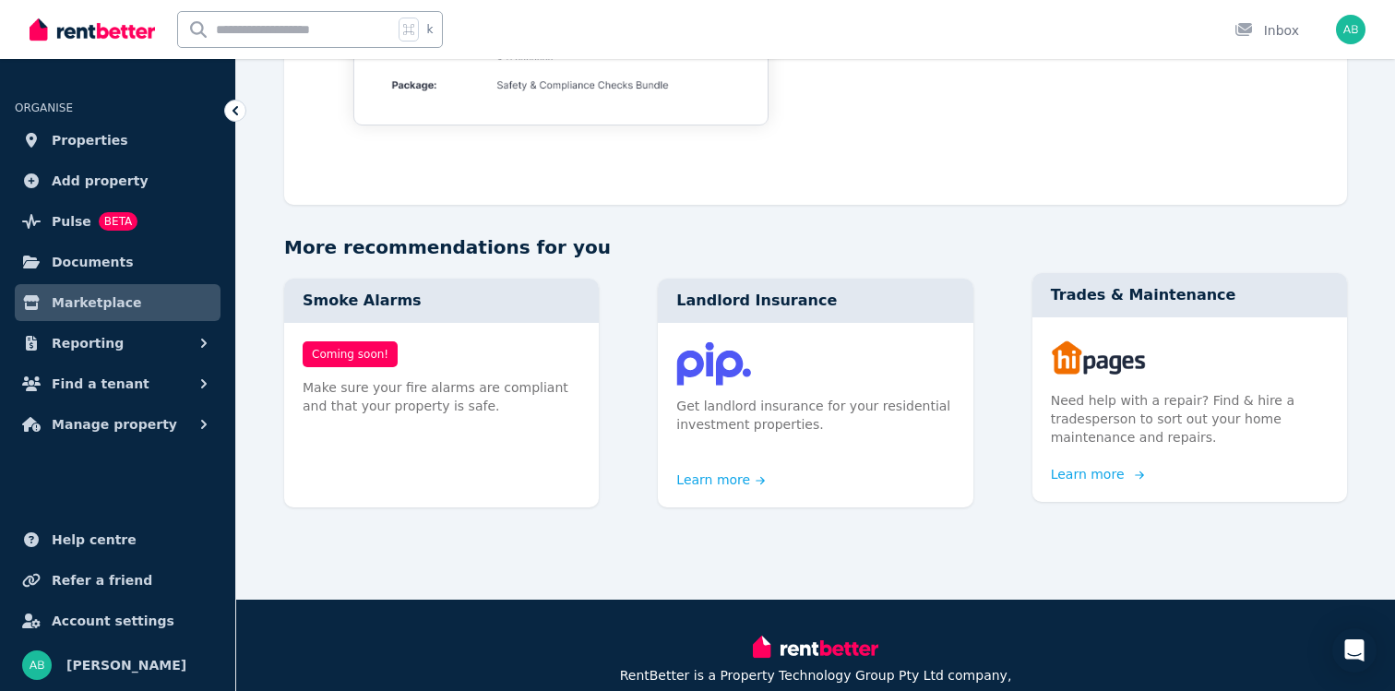
click at [1167, 345] on img at bounding box center [1190, 358] width 278 height 44
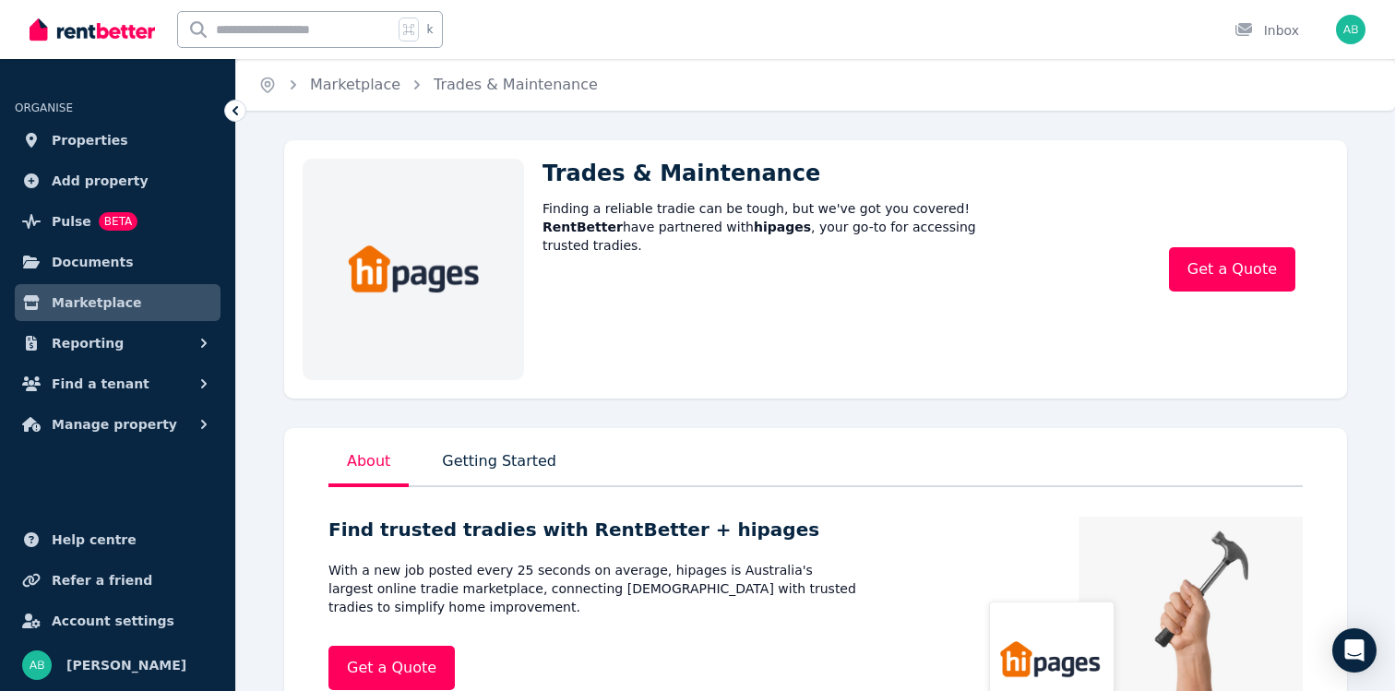
click at [143, 293] on link "Marketplace" at bounding box center [118, 302] width 206 height 37
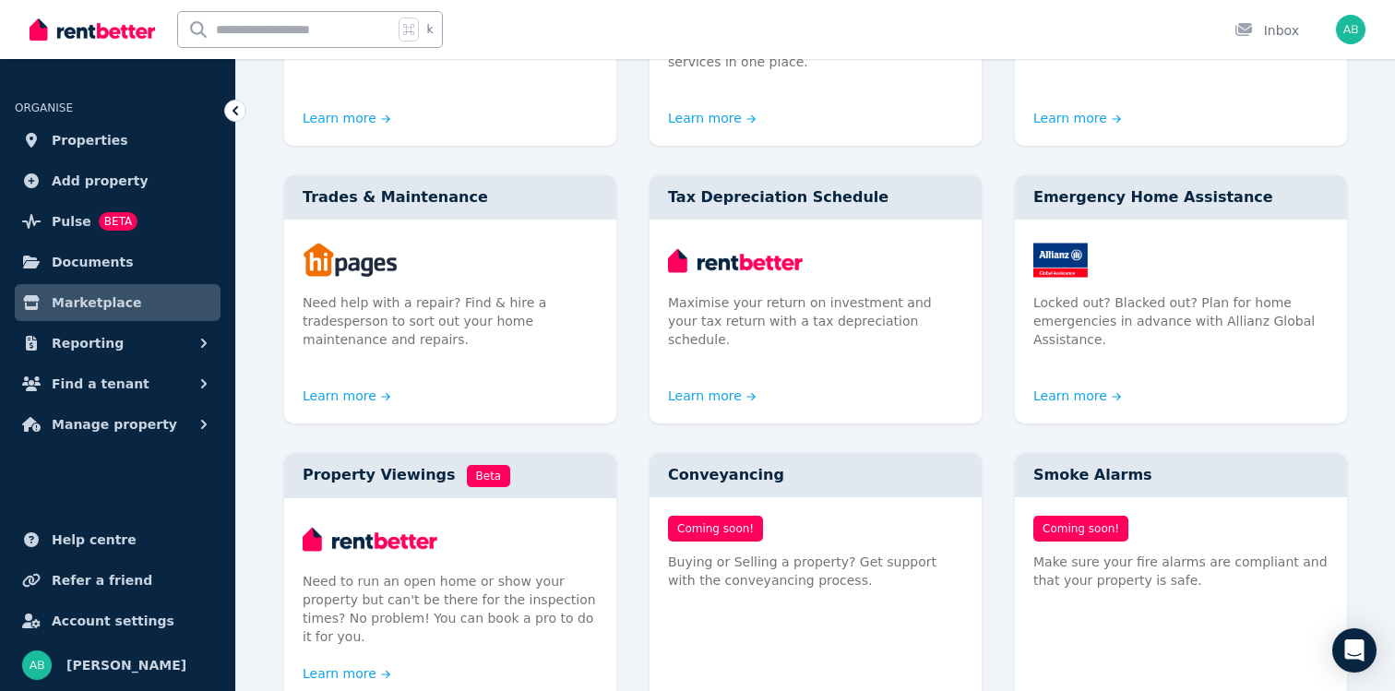
scroll to position [1131, 0]
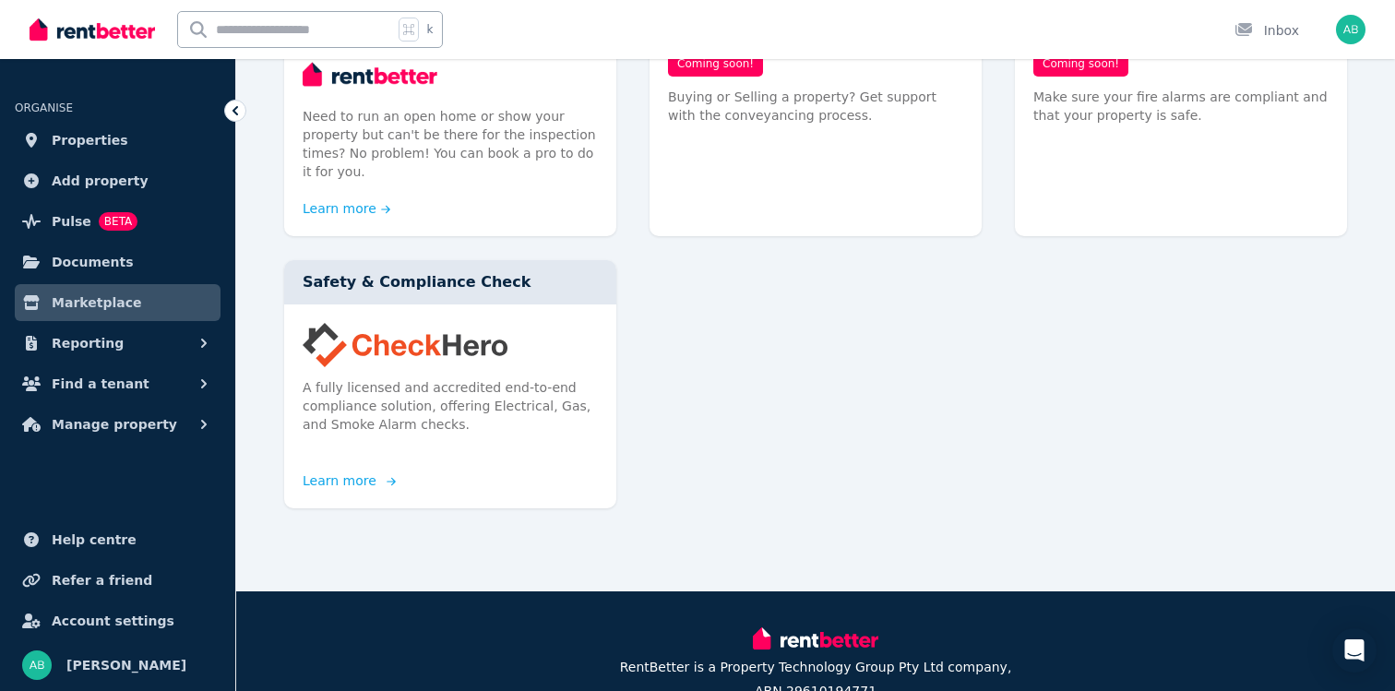
click at [473, 378] on p "A fully licensed and accredited end-to-end compliance solution, offering Electr…" at bounding box center [450, 405] width 295 height 55
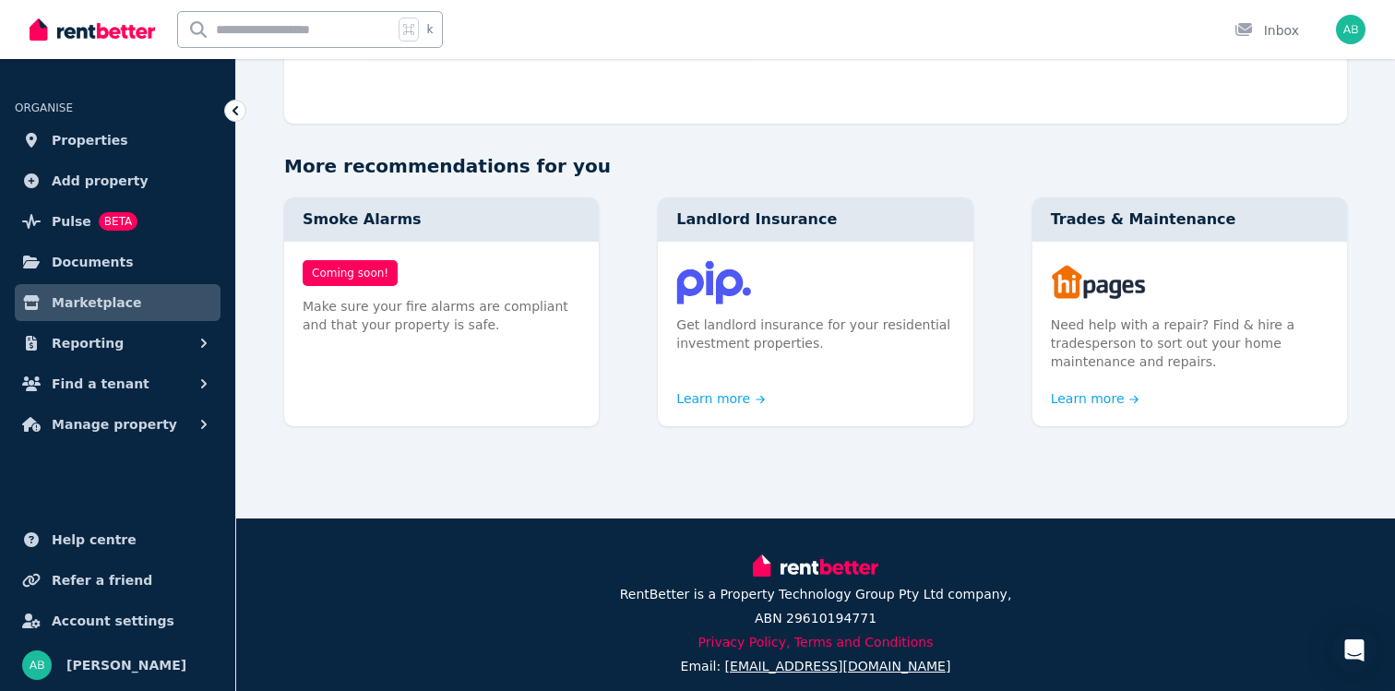
scroll to position [2012, 0]
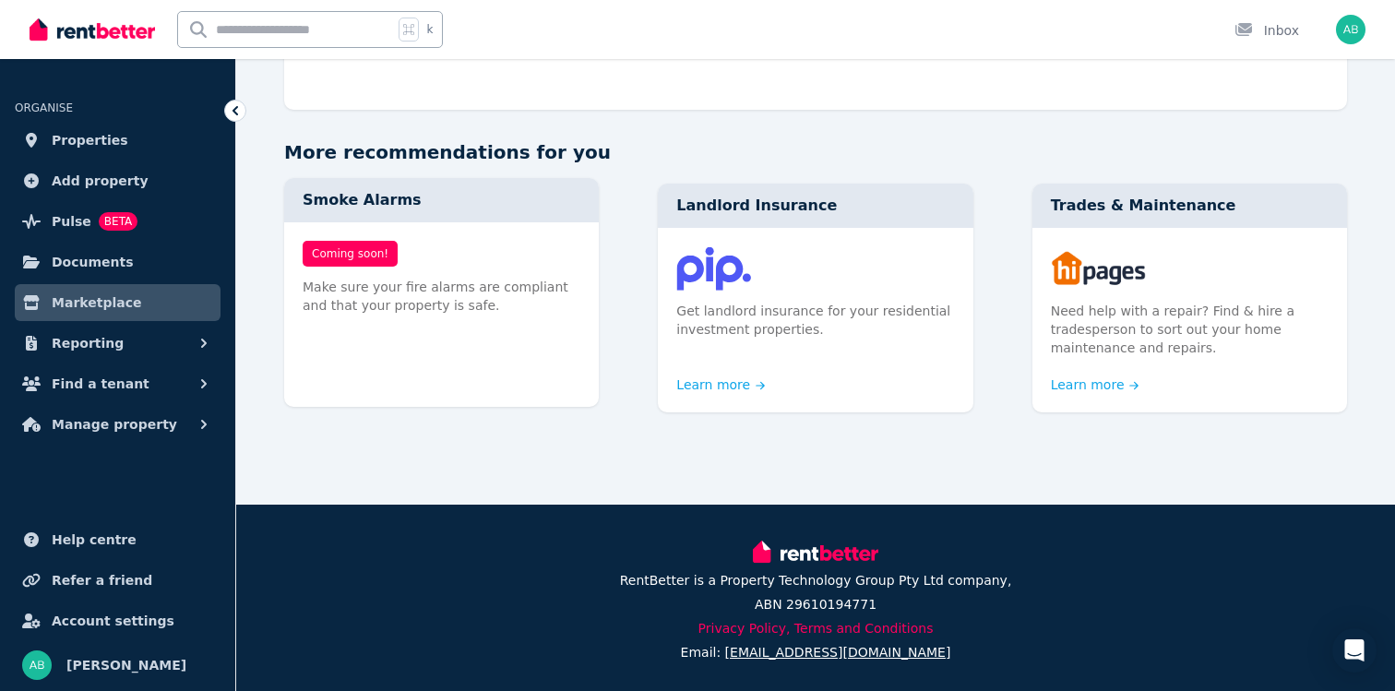
click at [419, 307] on p "Make sure your fire alarms are compliant and that your property is safe." at bounding box center [442, 296] width 278 height 37
click at [383, 309] on p "Make sure your fire alarms are compliant and that your property is safe." at bounding box center [442, 296] width 278 height 37
click at [415, 252] on div "Coming soon!" at bounding box center [442, 254] width 278 height 26
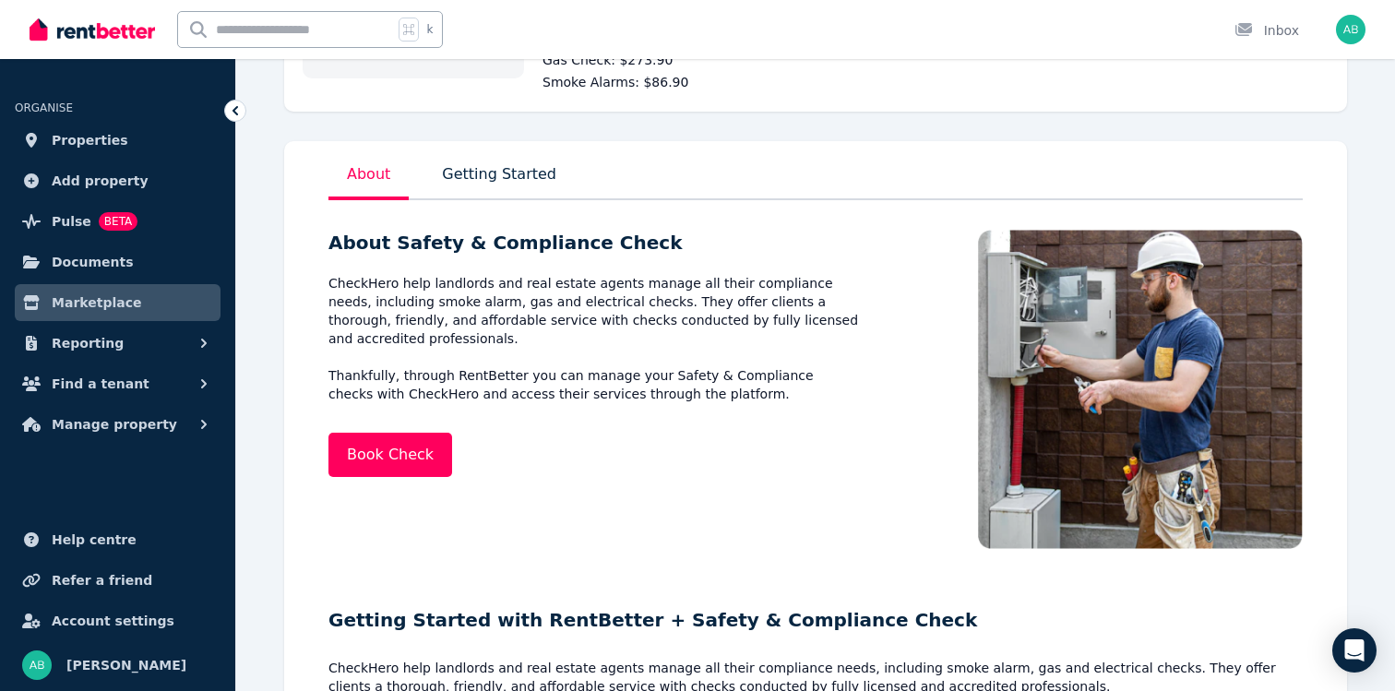
scroll to position [299, 0]
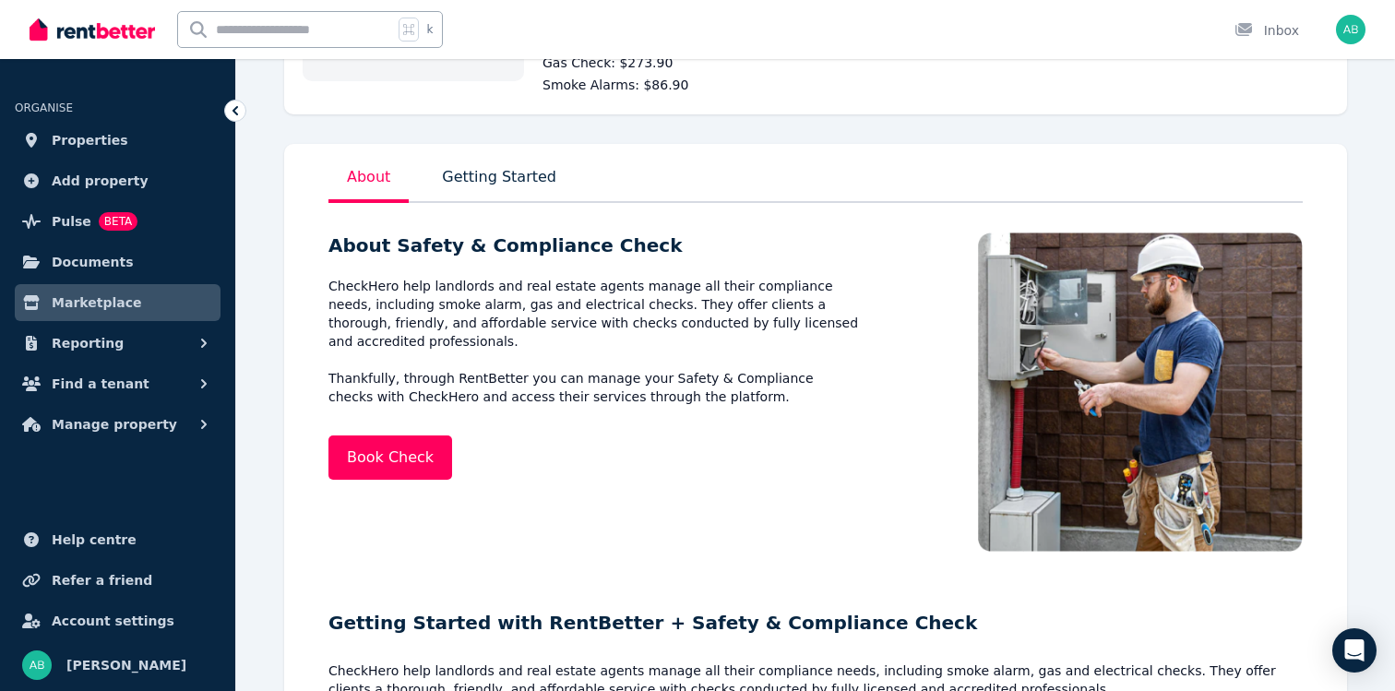
click at [521, 174] on p "Getting Started" at bounding box center [499, 182] width 122 height 41
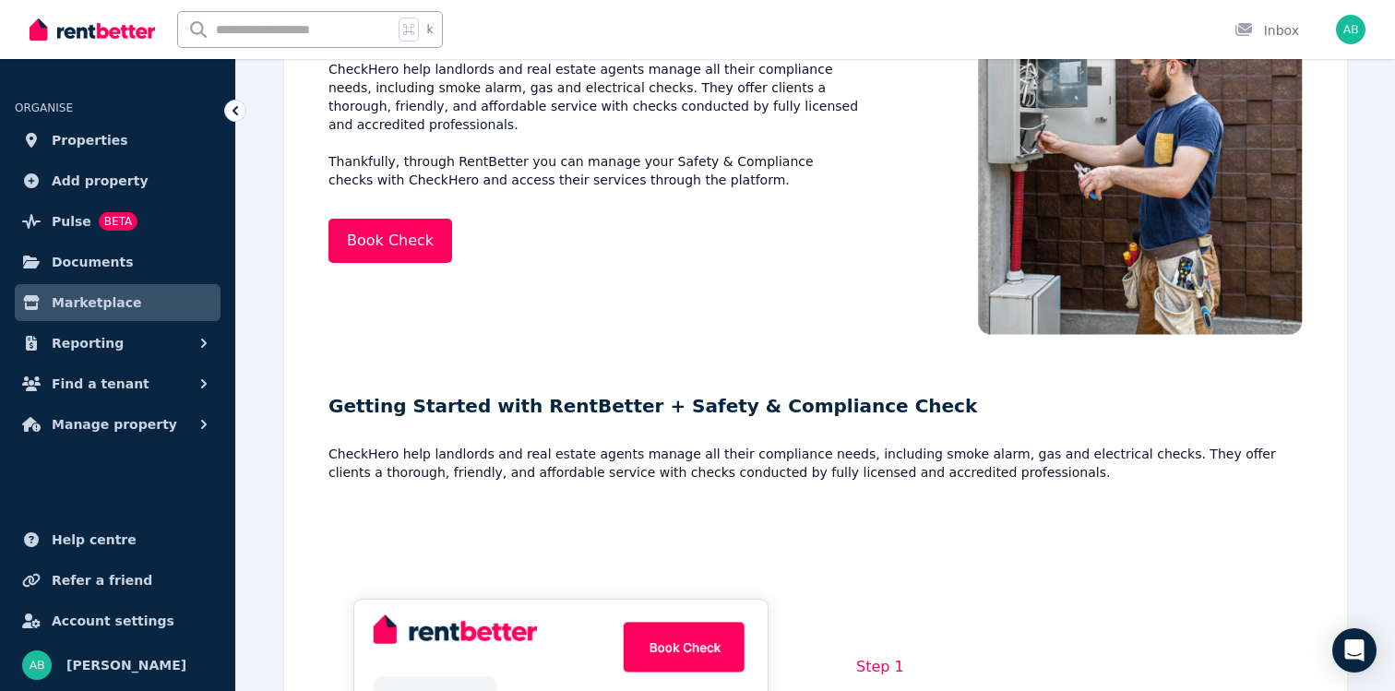
scroll to position [522, 0]
